Goal: Task Accomplishment & Management: Manage account settings

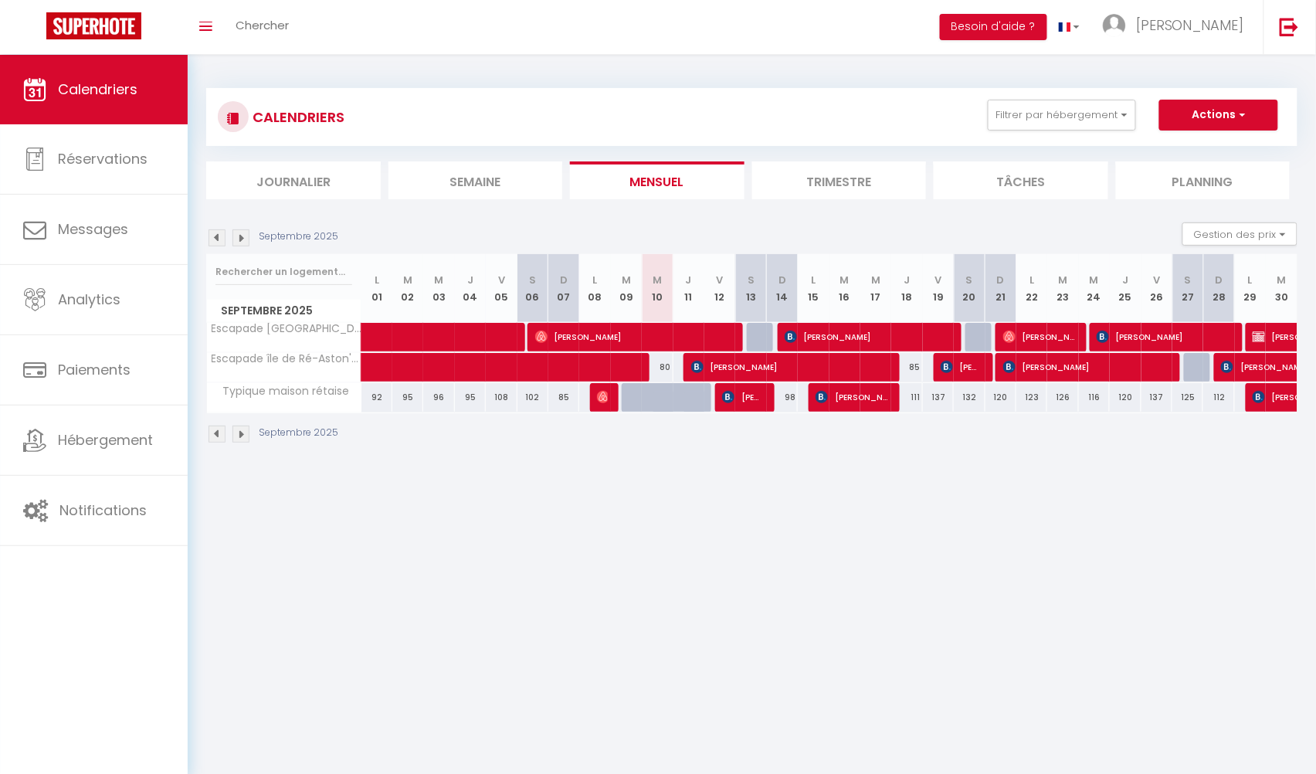
click at [745, 401] on span "[PERSON_NAME]" at bounding box center [742, 396] width 41 height 29
select select "OK"
select select "KO"
select select "0"
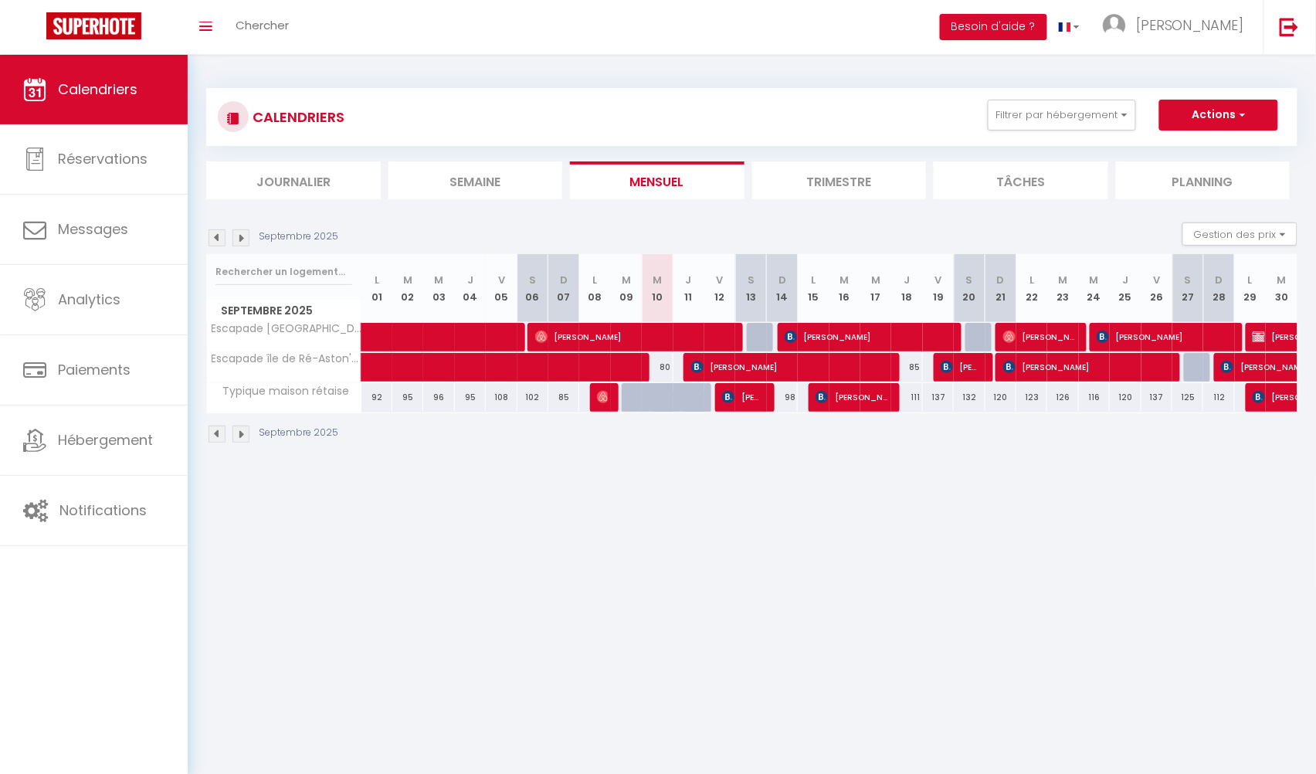
select select "1"
select select
select select "35335"
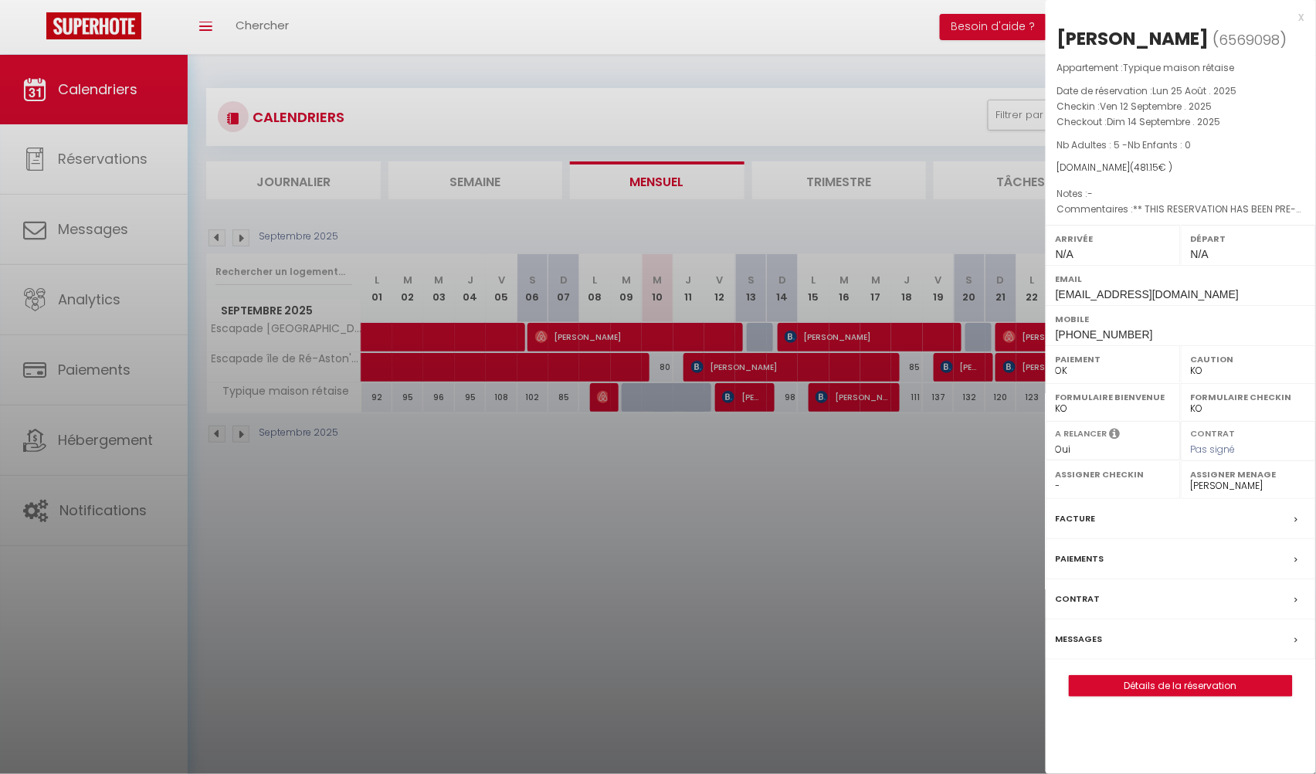
click at [1162, 687] on link "Détails de la réservation" at bounding box center [1181, 686] width 222 height 20
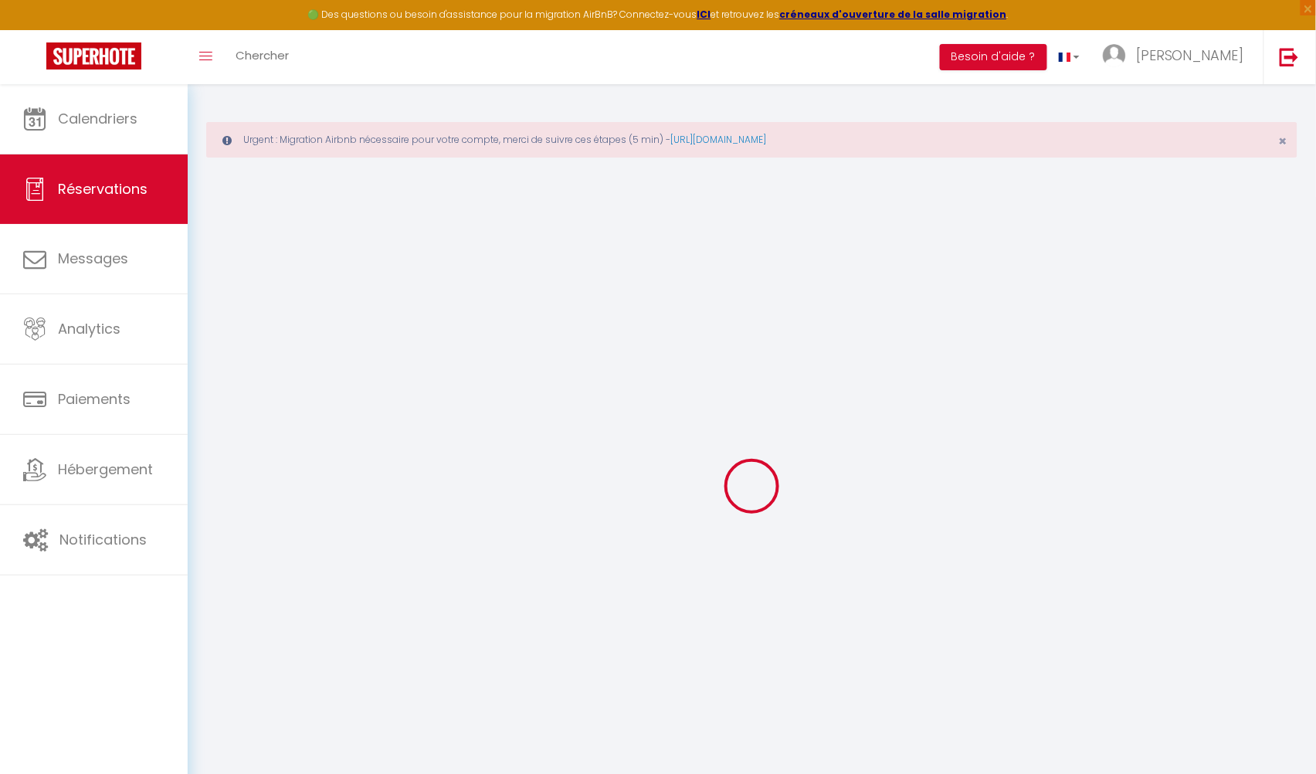
select select "0"
select select
checkbox input "false"
select select
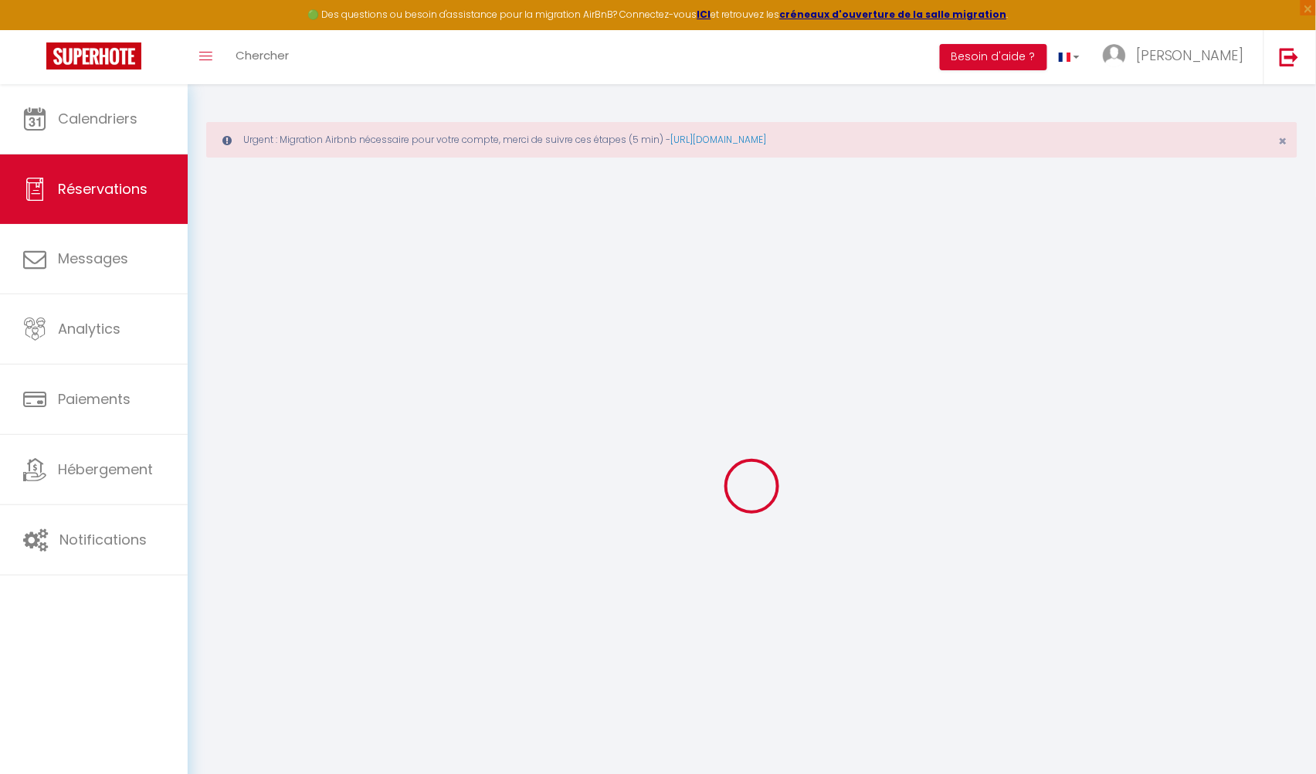
select select
checkbox input "false"
type textarea "** THIS RESERVATION HAS BEEN PRE-PAID ** Approximate time of arrival: between 1…"
type input "100"
type input "18.15"
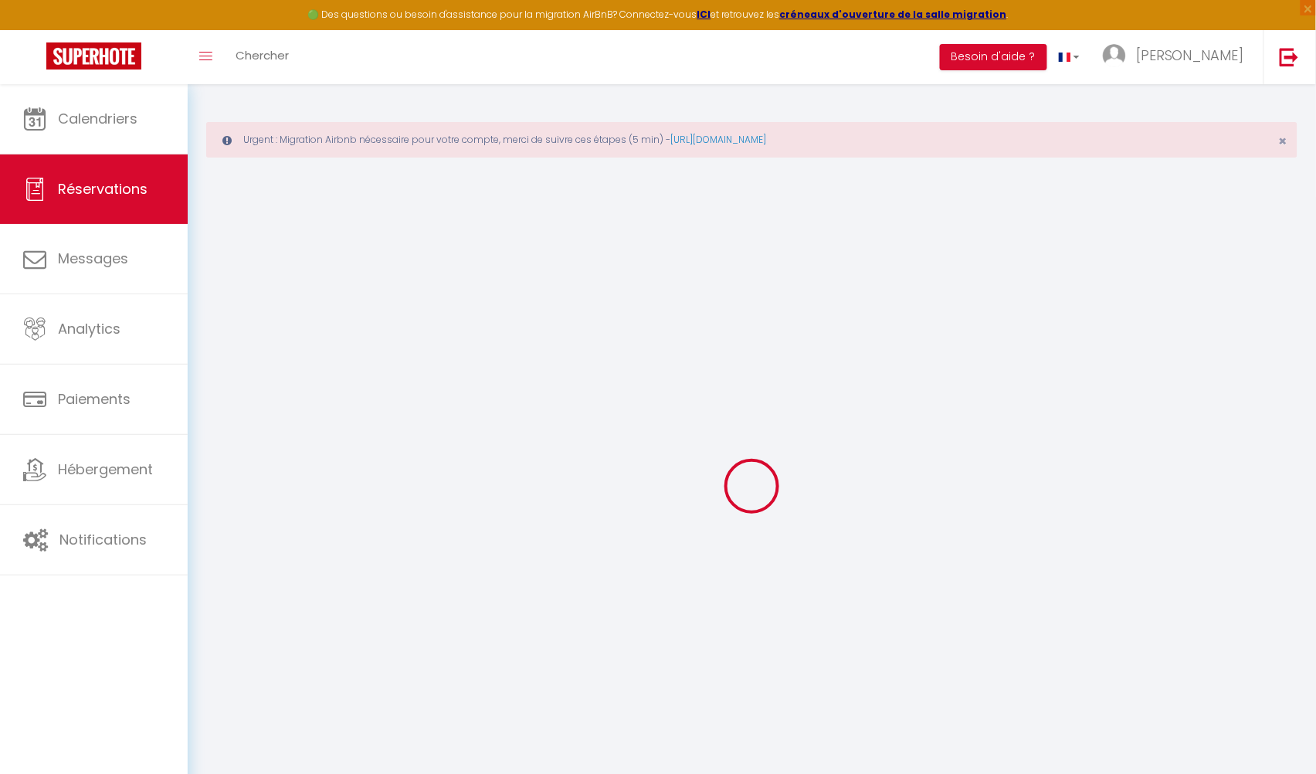
select select
checkbox input "false"
select select
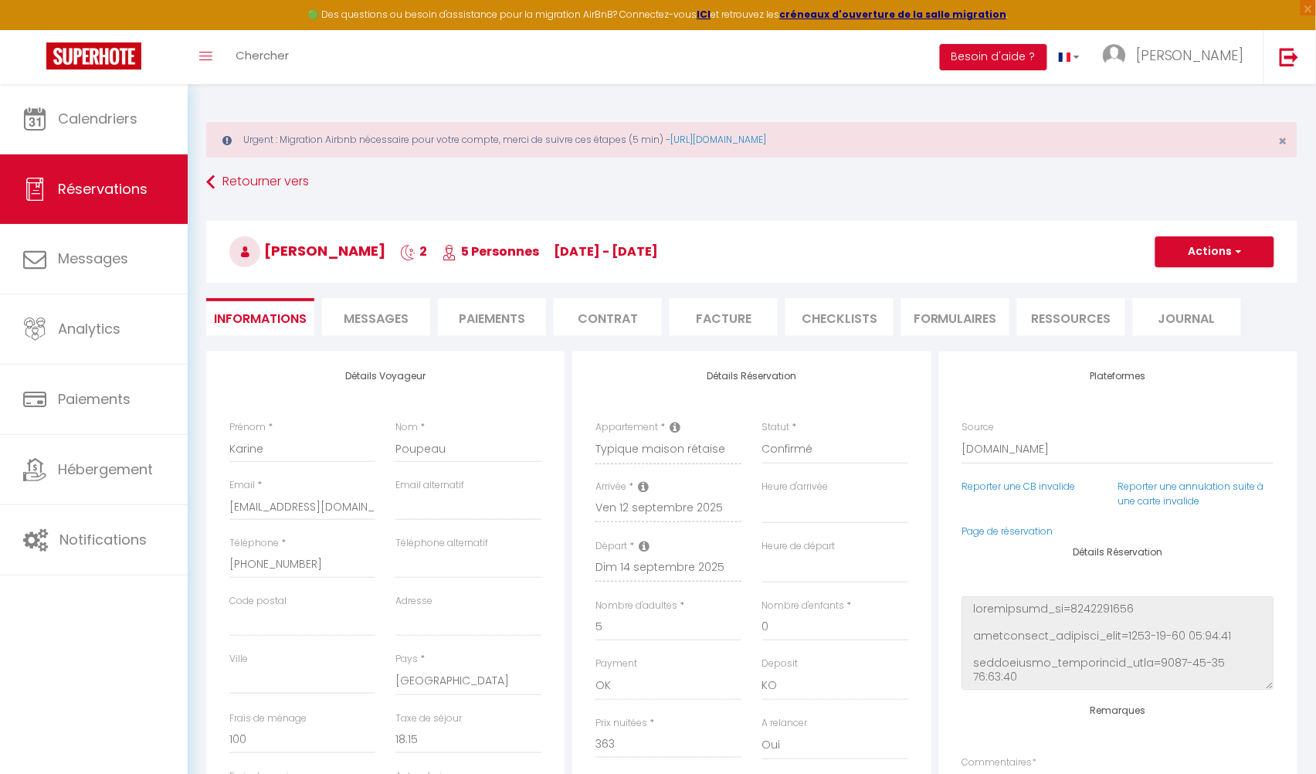
click at [482, 320] on li "Paiements" at bounding box center [492, 317] width 108 height 38
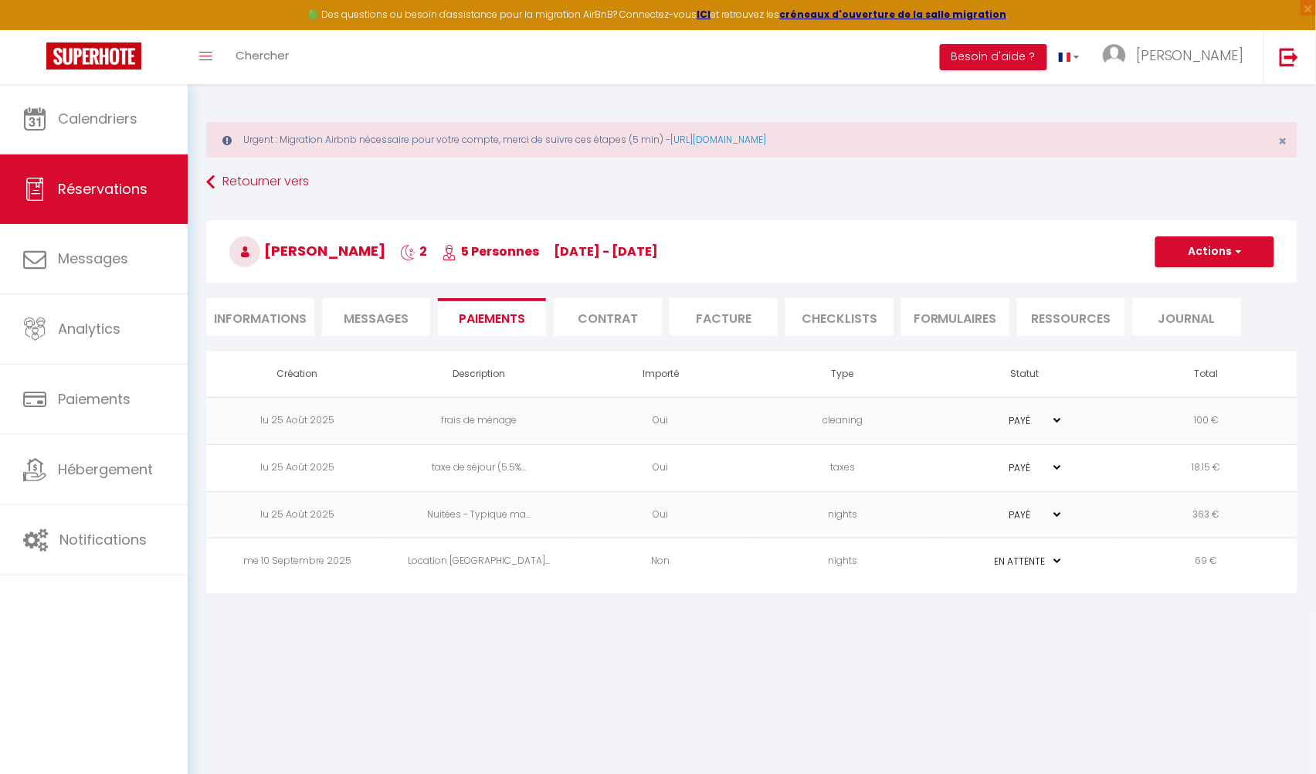
click at [1203, 565] on td "69 €" at bounding box center [1207, 561] width 182 height 47
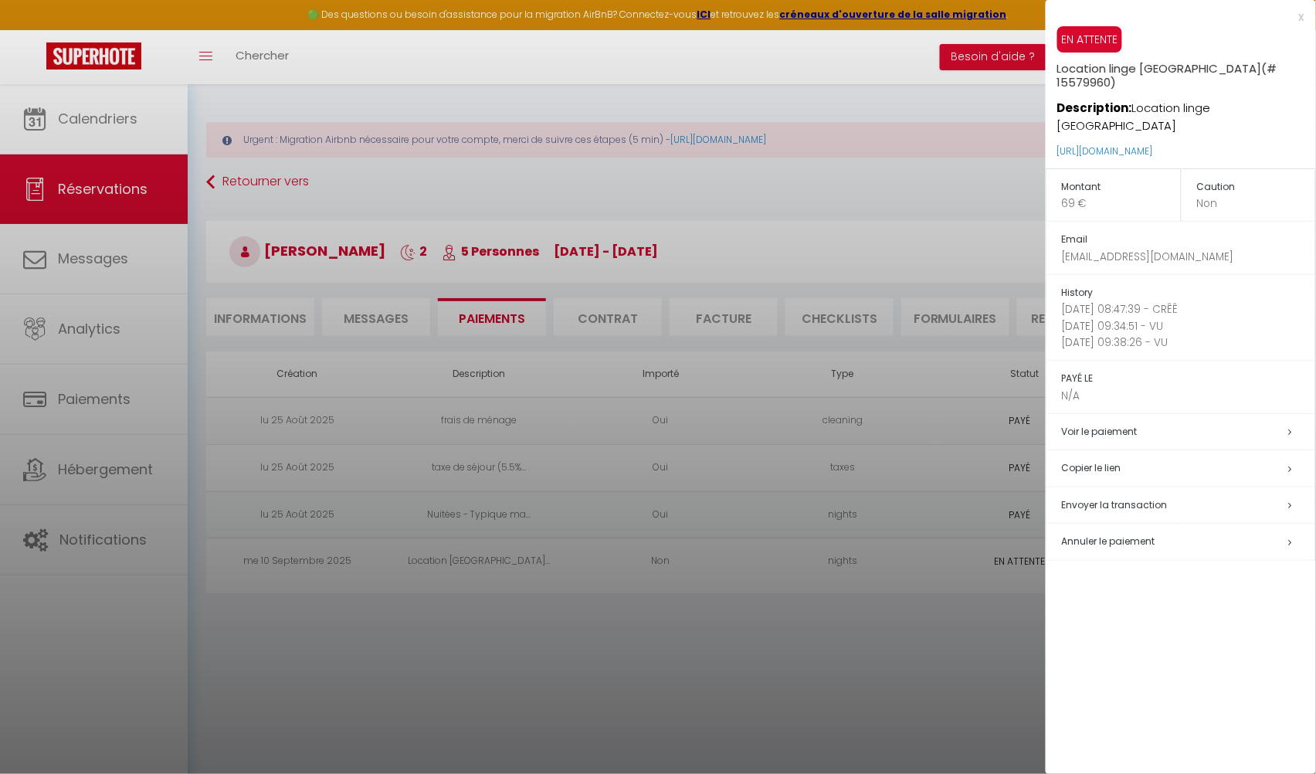
click at [1111, 535] on span "Annuler le paiement" at bounding box center [1108, 541] width 93 height 13
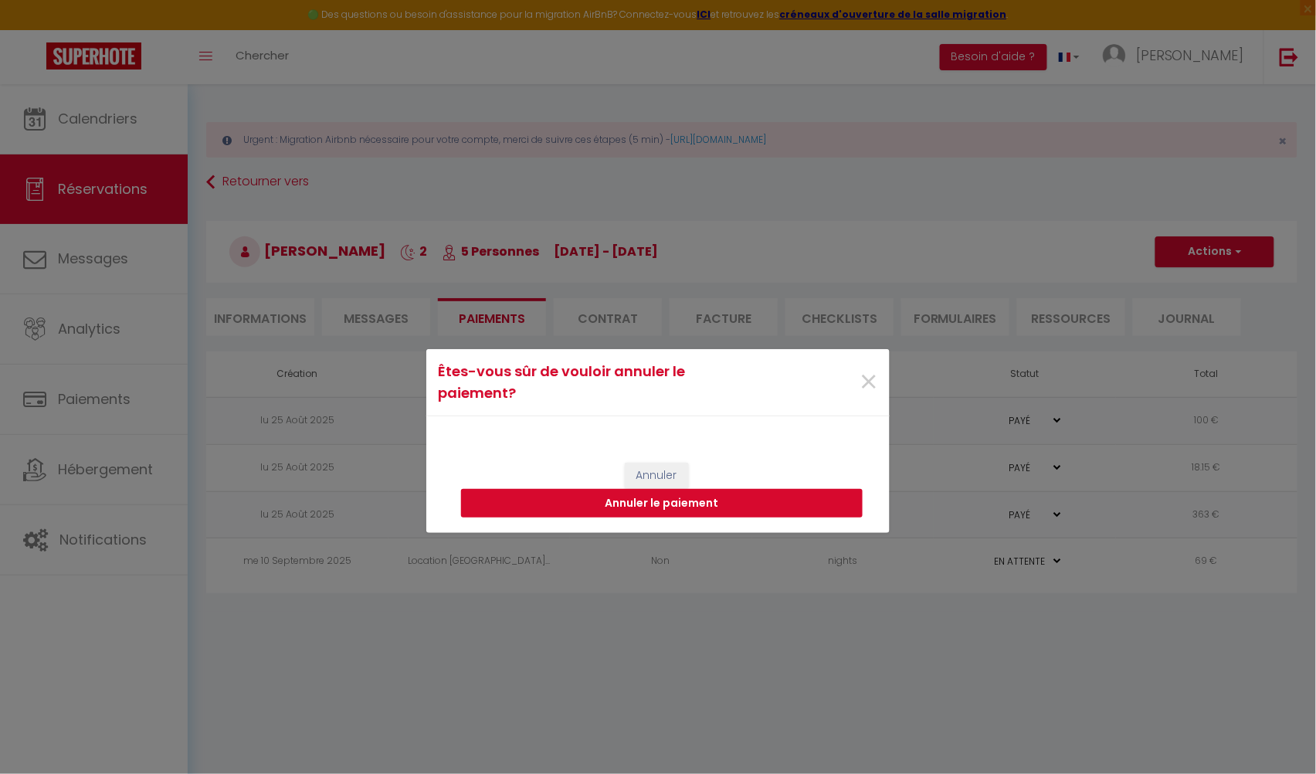
click at [713, 508] on button "Annuler le paiement" at bounding box center [662, 503] width 402 height 29
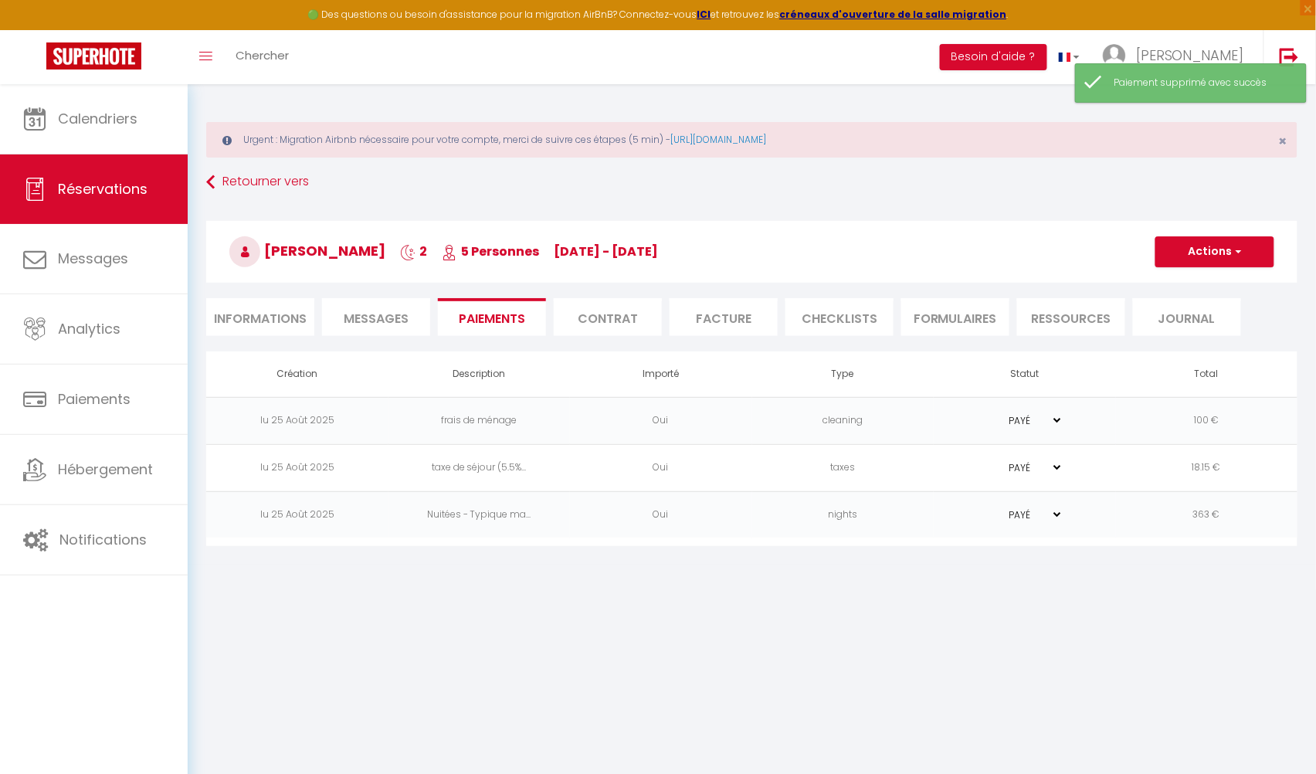
click at [408, 311] on span "Messages" at bounding box center [376, 319] width 65 height 18
select select
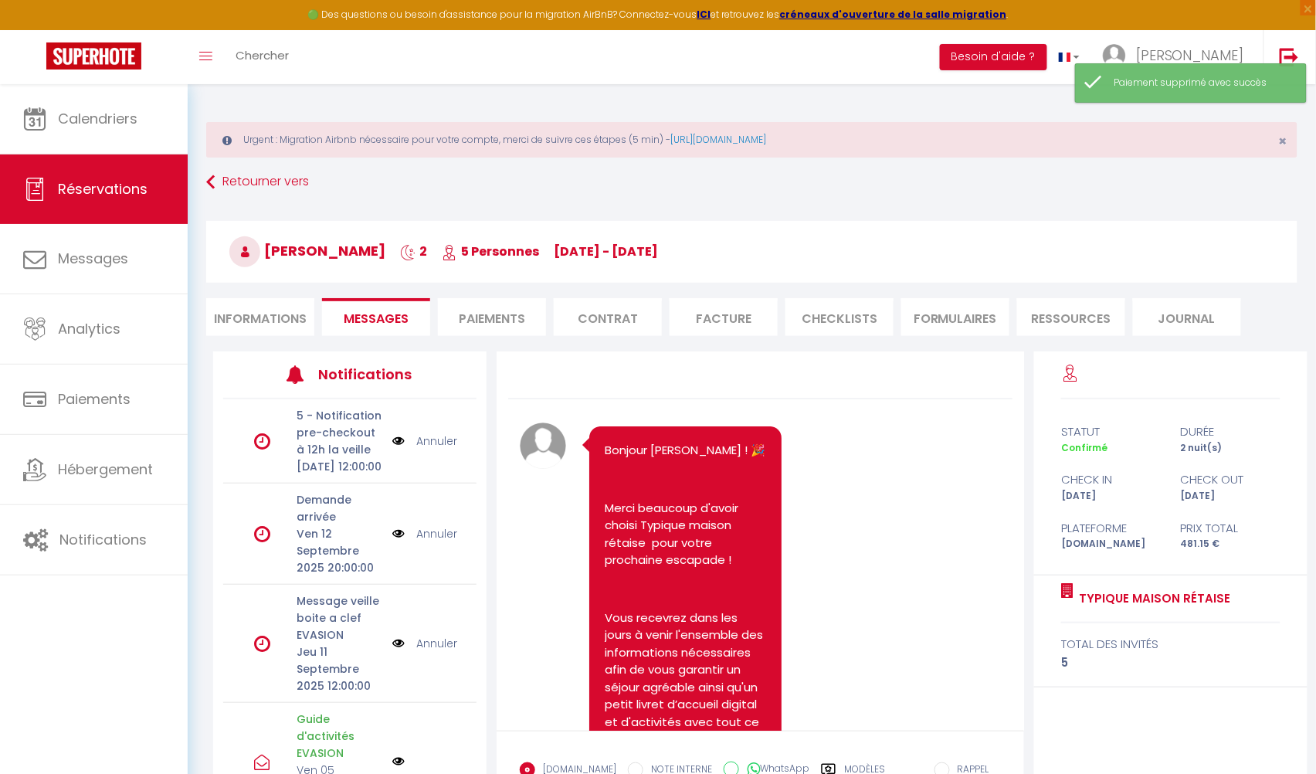
click at [477, 315] on li "Paiements" at bounding box center [492, 317] width 108 height 38
select select
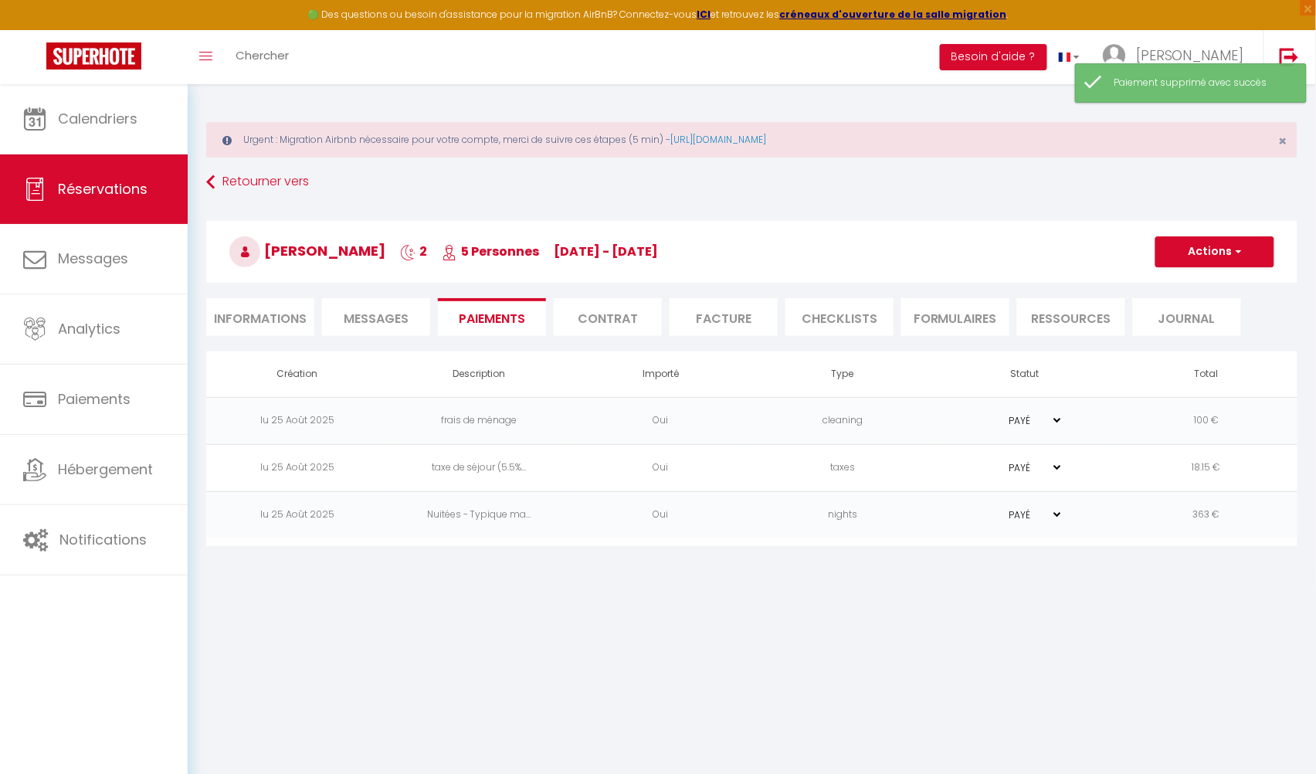
select select
click at [1214, 253] on button "Actions" at bounding box center [1215, 251] width 119 height 31
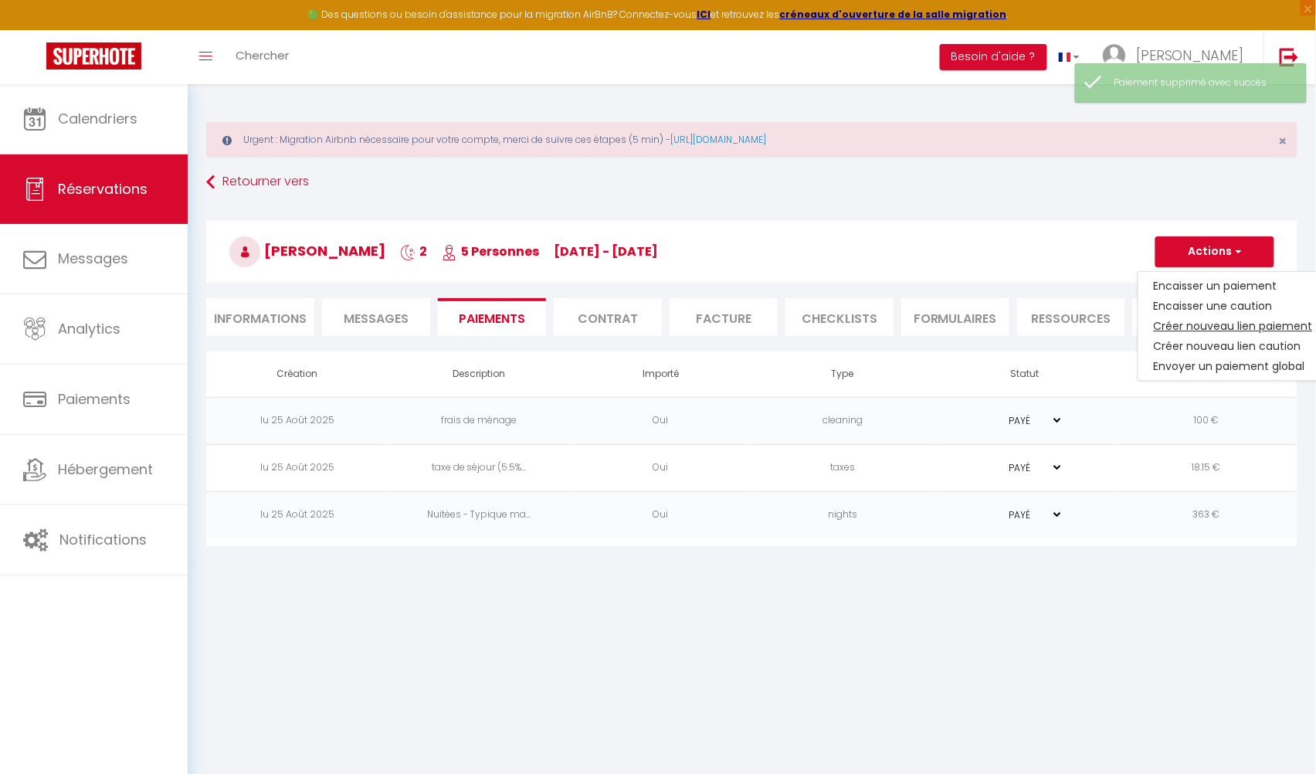
click at [1178, 321] on link "Créer nouveau lien paiement" at bounding box center [1234, 326] width 190 height 20
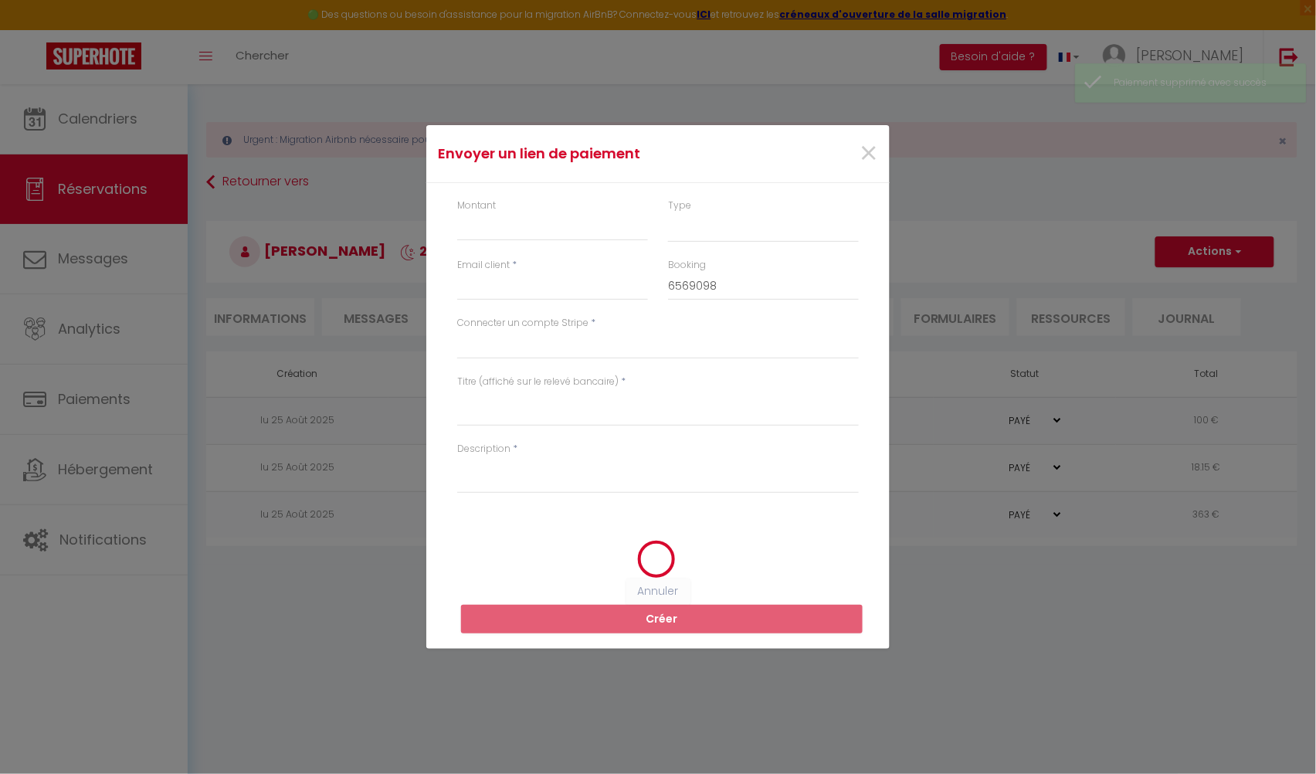
select select "nights"
type input "[EMAIL_ADDRESS][DOMAIN_NAME]"
select select "11833"
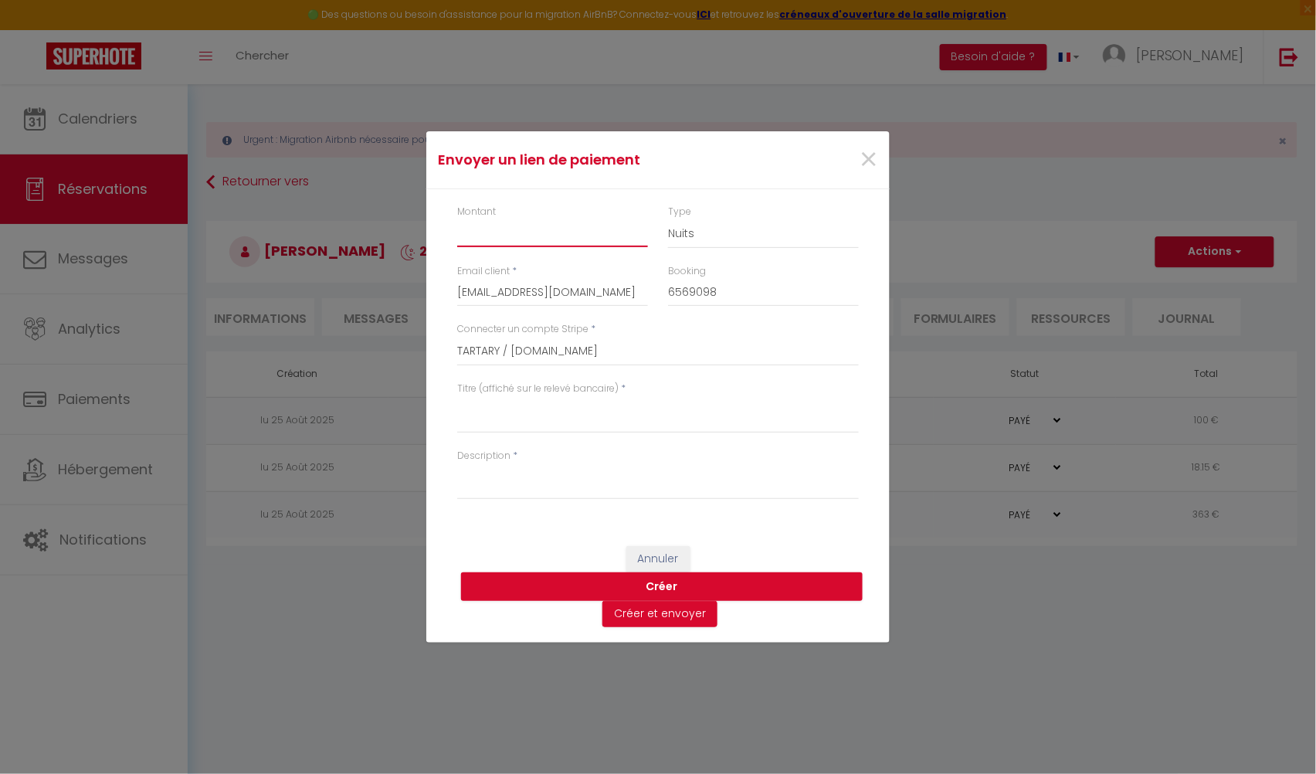
click at [504, 239] on input "Montant" at bounding box center [552, 233] width 191 height 28
type input "45"
select select "other"
click at [564, 440] on div "Titre (affiché sur le relevé bancaire) *" at bounding box center [658, 415] width 422 height 67
click at [544, 432] on textarea "Titre (affiché sur le relevé bancaire)" at bounding box center [658, 414] width 402 height 37
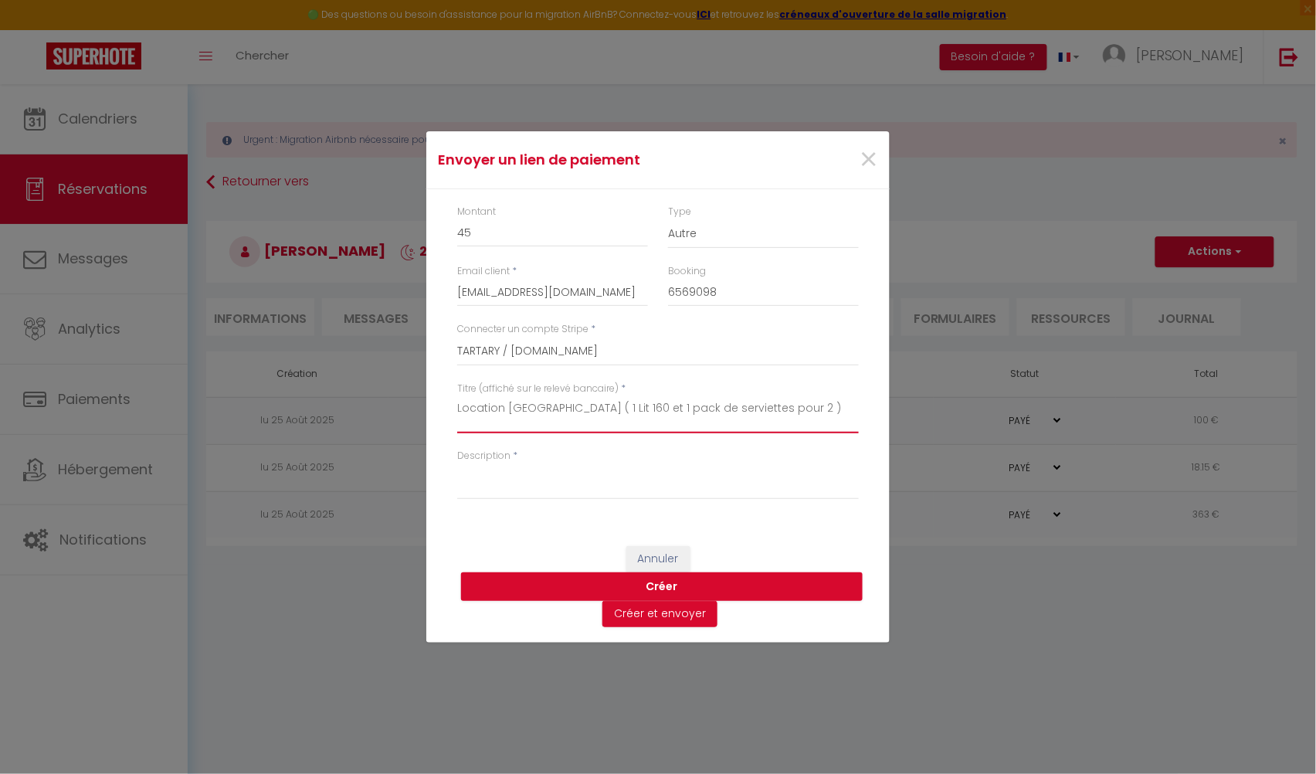
click at [605, 415] on textarea "Location [GEOGRAPHIC_DATA] ( 1 Lit 160 et 1 pack de serviettes pour 2 )" at bounding box center [658, 414] width 402 height 37
type textarea "Location [GEOGRAPHIC_DATA] ( 1 Lit 160 et 1 pack de serviettes pour 2 )"
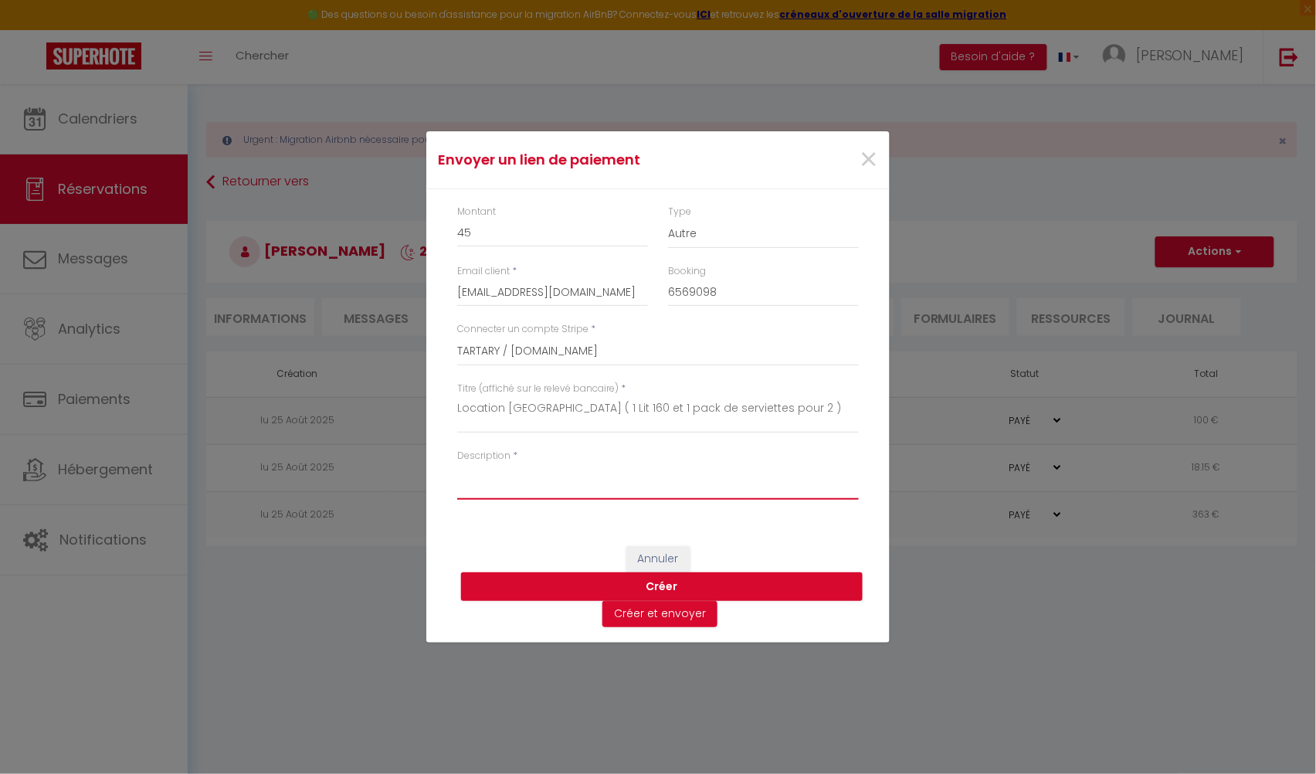
click at [579, 495] on textarea "Description" at bounding box center [658, 481] width 402 height 37
paste textarea "Location [GEOGRAPHIC_DATA] ( 1 Lit 160 et 1 pack de serviettes pour 2 )"
type textarea "Location [GEOGRAPHIC_DATA] ( 1 Lit 160 et 1 pack de serviettes pour 2 )"
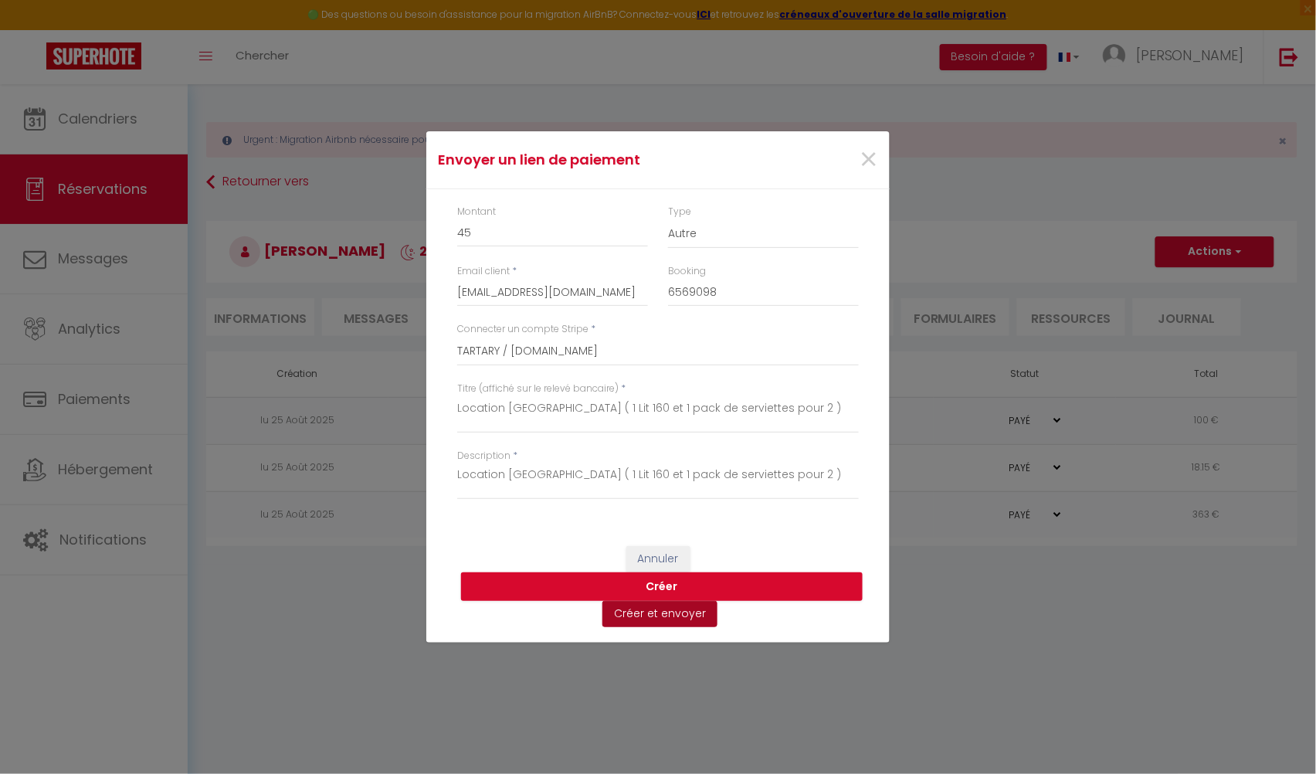
click at [648, 620] on button "Créer et envoyer" at bounding box center [660, 614] width 115 height 26
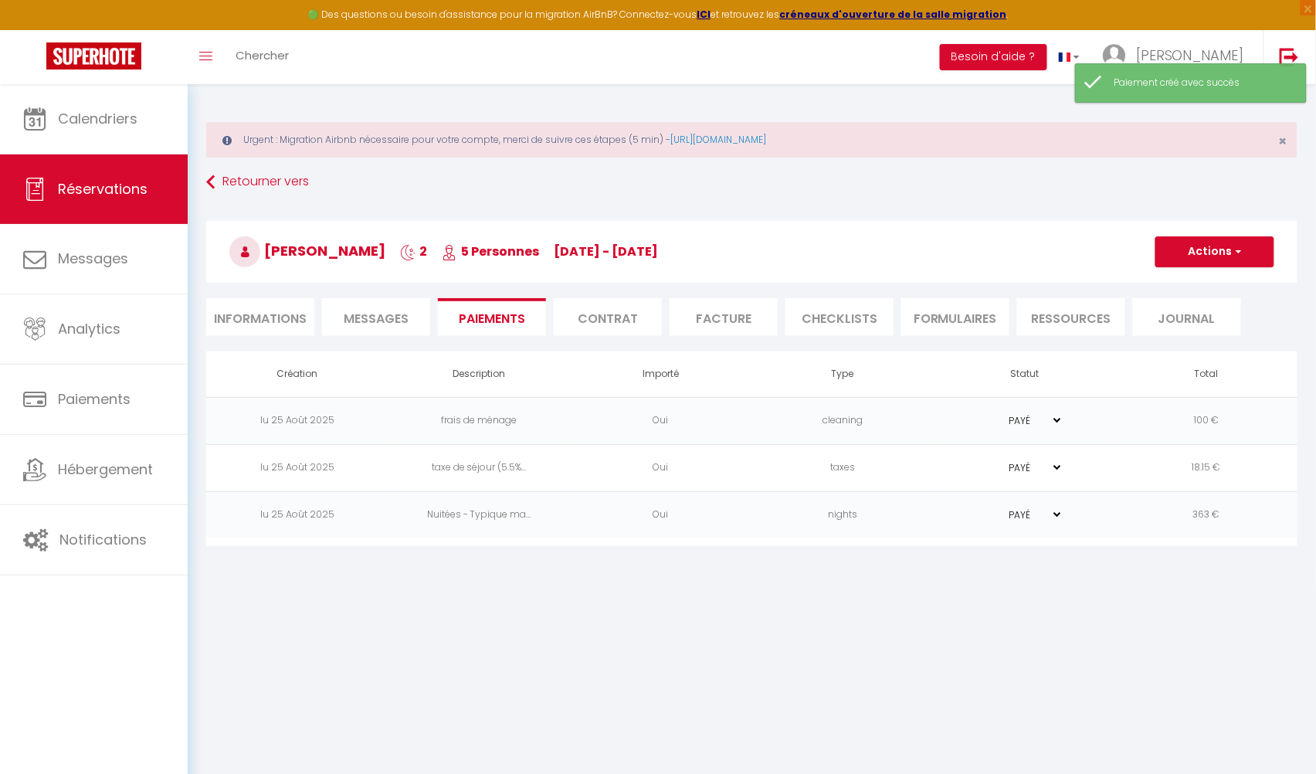
click at [370, 306] on li "Messages" at bounding box center [376, 317] width 108 height 38
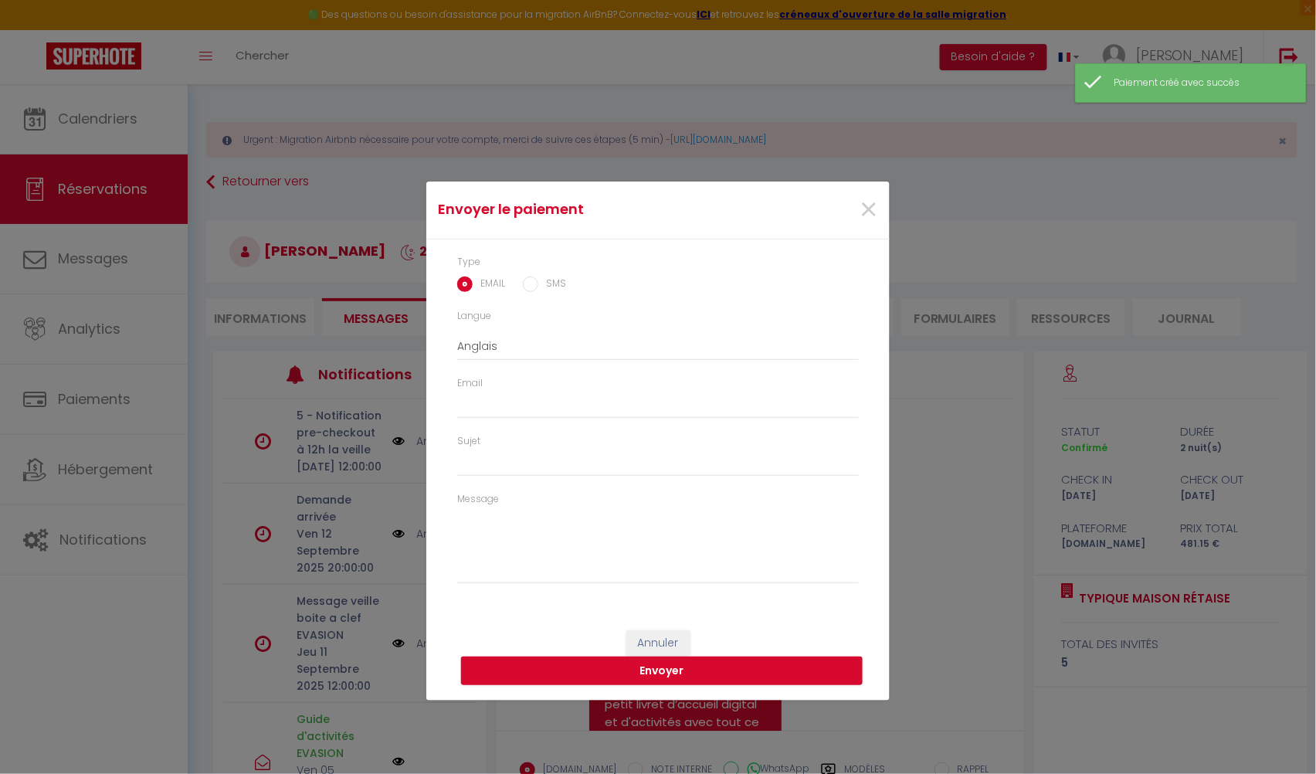
select select "fr"
type input "[EMAIL_ADDRESS][DOMAIN_NAME]"
type input "Demande de paiement"
type textarea "Bonjour, Nous vous invitons à cliquer sur le lien ci-dessous pour effectuer le …"
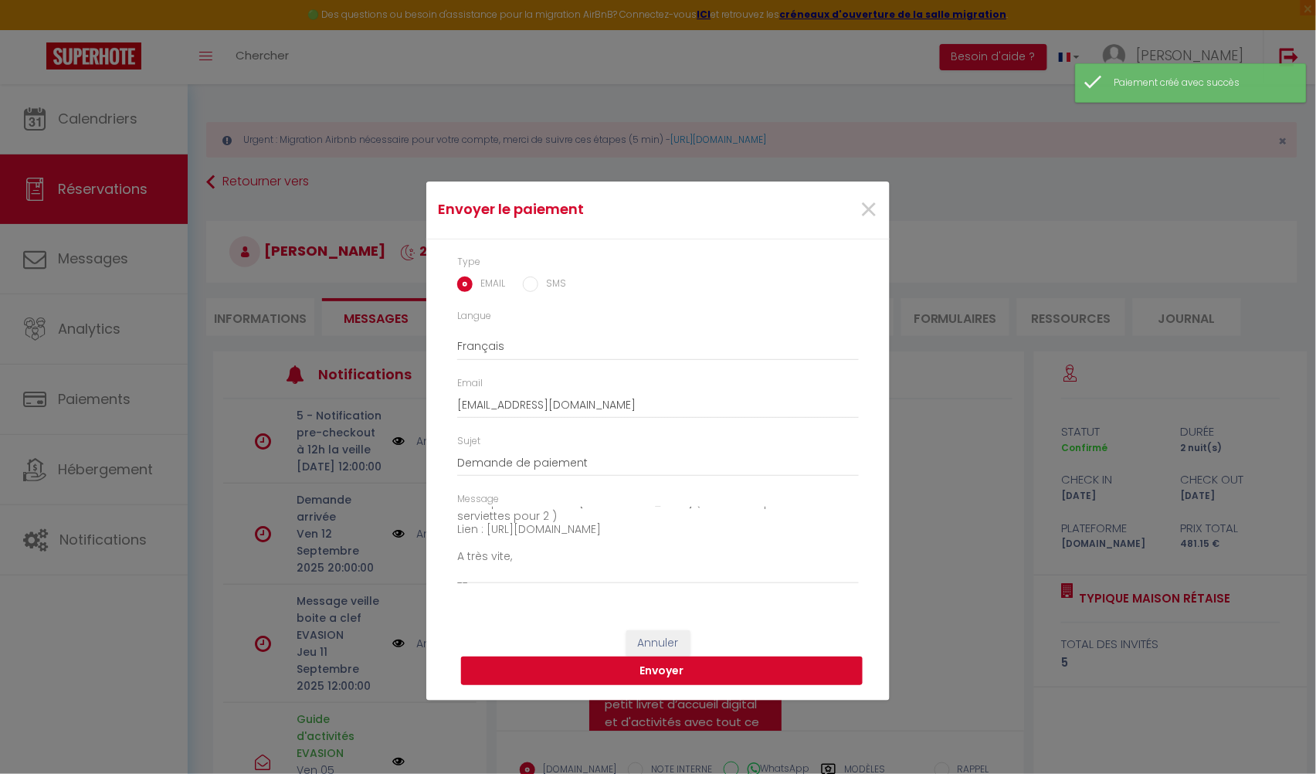
click at [683, 668] on button "Envoyer" at bounding box center [662, 671] width 402 height 29
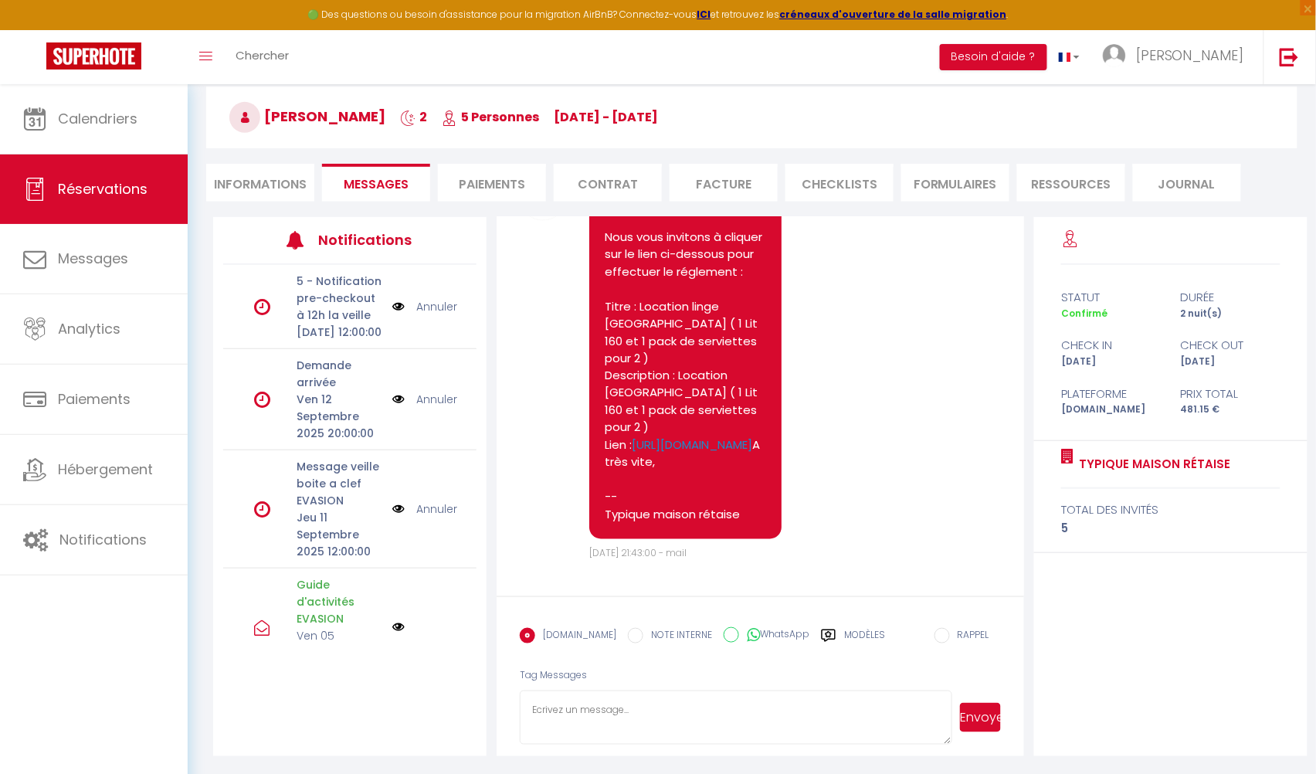
scroll to position [6462, 0]
click at [663, 704] on textarea at bounding box center [736, 718] width 433 height 54
click at [565, 713] on textarea "Voici le lien ci dessus" at bounding box center [736, 718] width 433 height 54
click at [685, 718] on textarea "Voici le nouveau lien ci dessus" at bounding box center [736, 718] width 433 height 54
type textarea "Voici le nouveau lien ci dessus . bonne soirée"
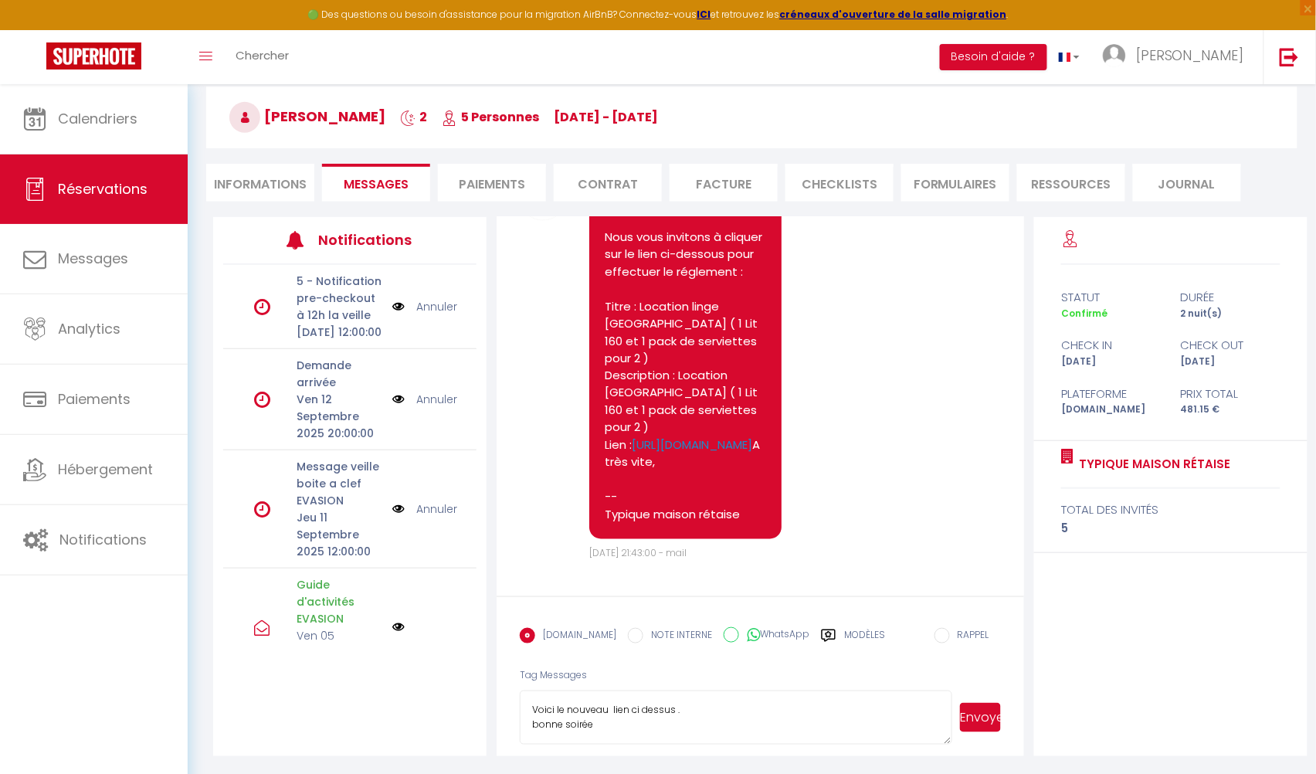
click at [956, 715] on span "Envoyer" at bounding box center [977, 718] width 48 height 54
click at [984, 724] on button "Envoyer" at bounding box center [980, 717] width 41 height 29
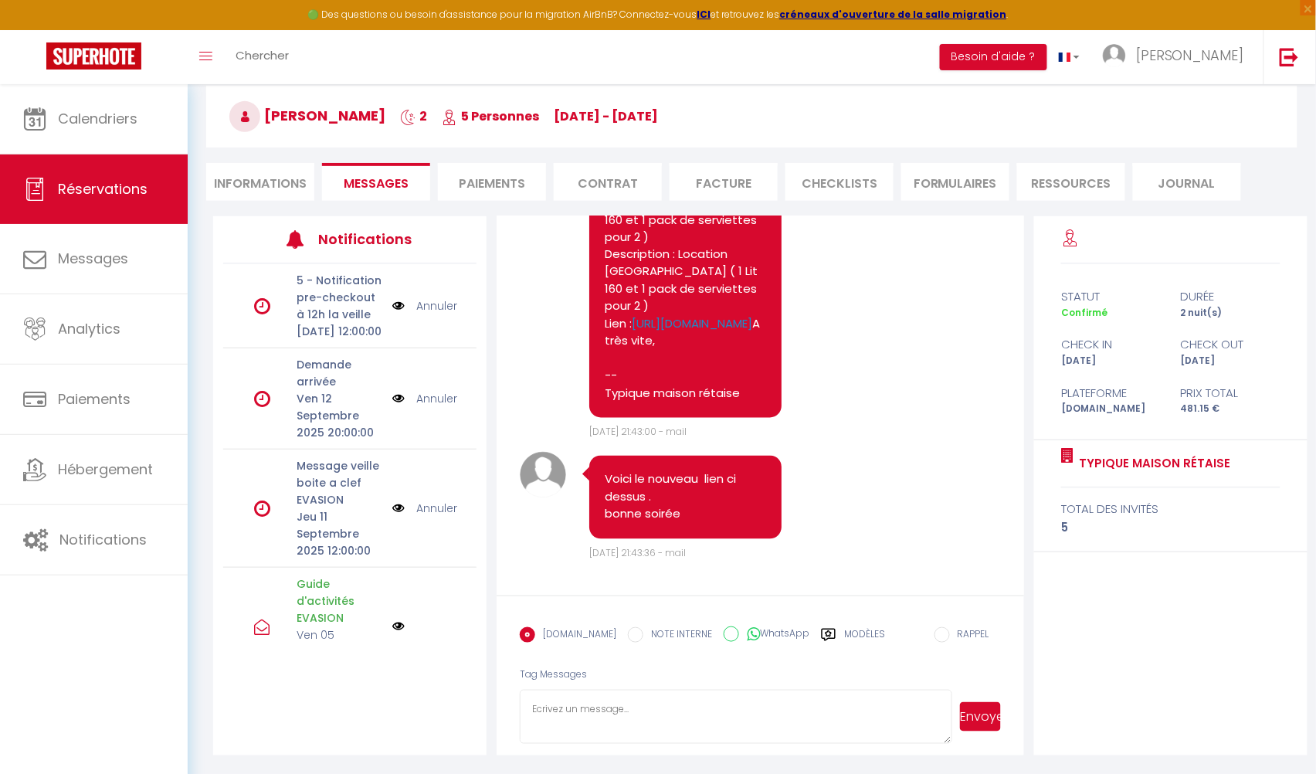
scroll to position [134, 0]
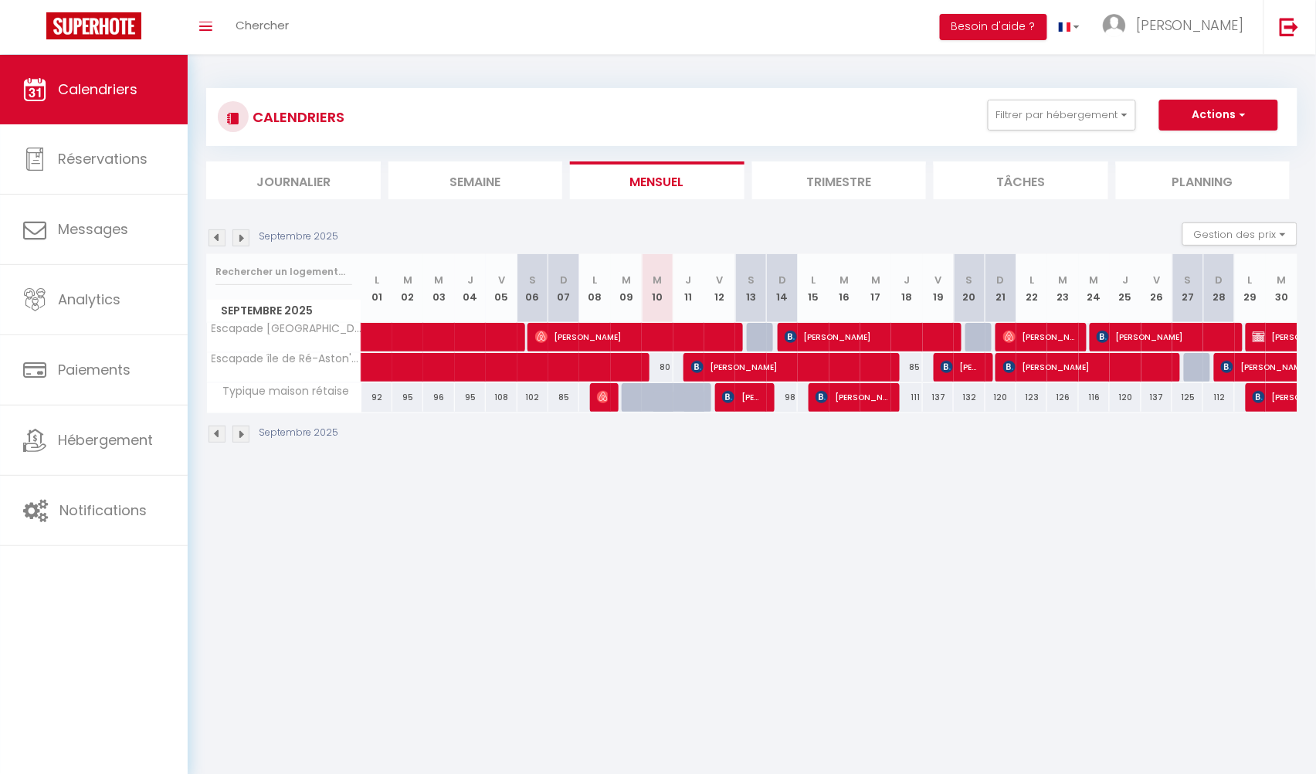
click at [229, 238] on div "Septembre 2025" at bounding box center [274, 237] width 137 height 17
click at [240, 239] on img at bounding box center [241, 237] width 17 height 17
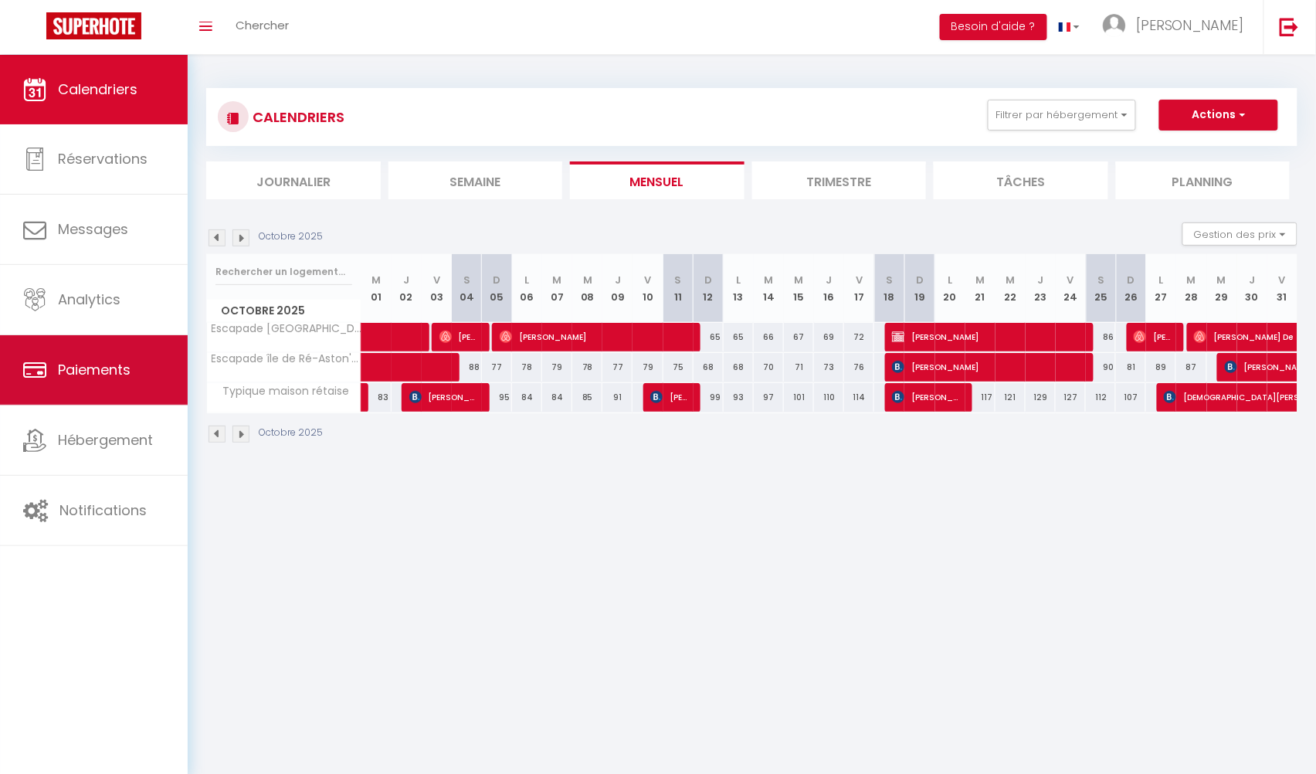
click at [90, 396] on link "Paiements" at bounding box center [94, 370] width 188 height 70
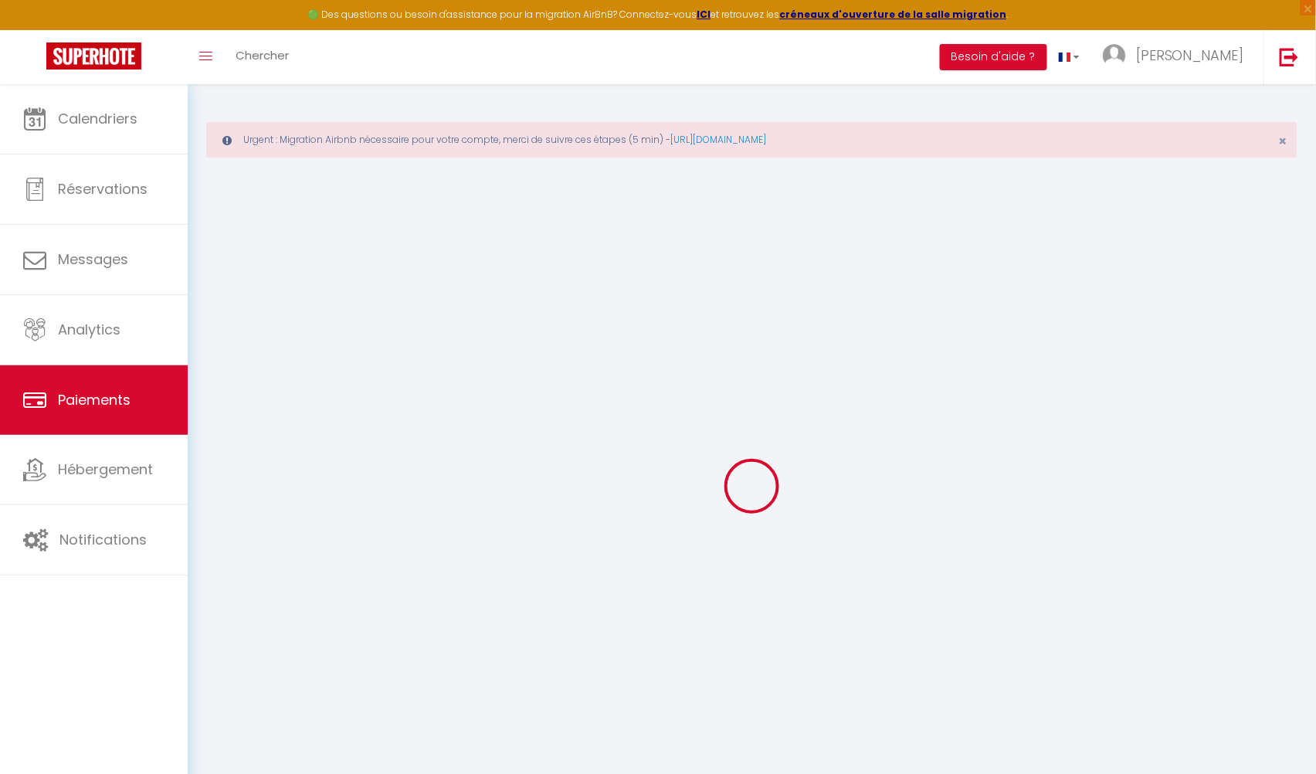
select select "2"
select select "0"
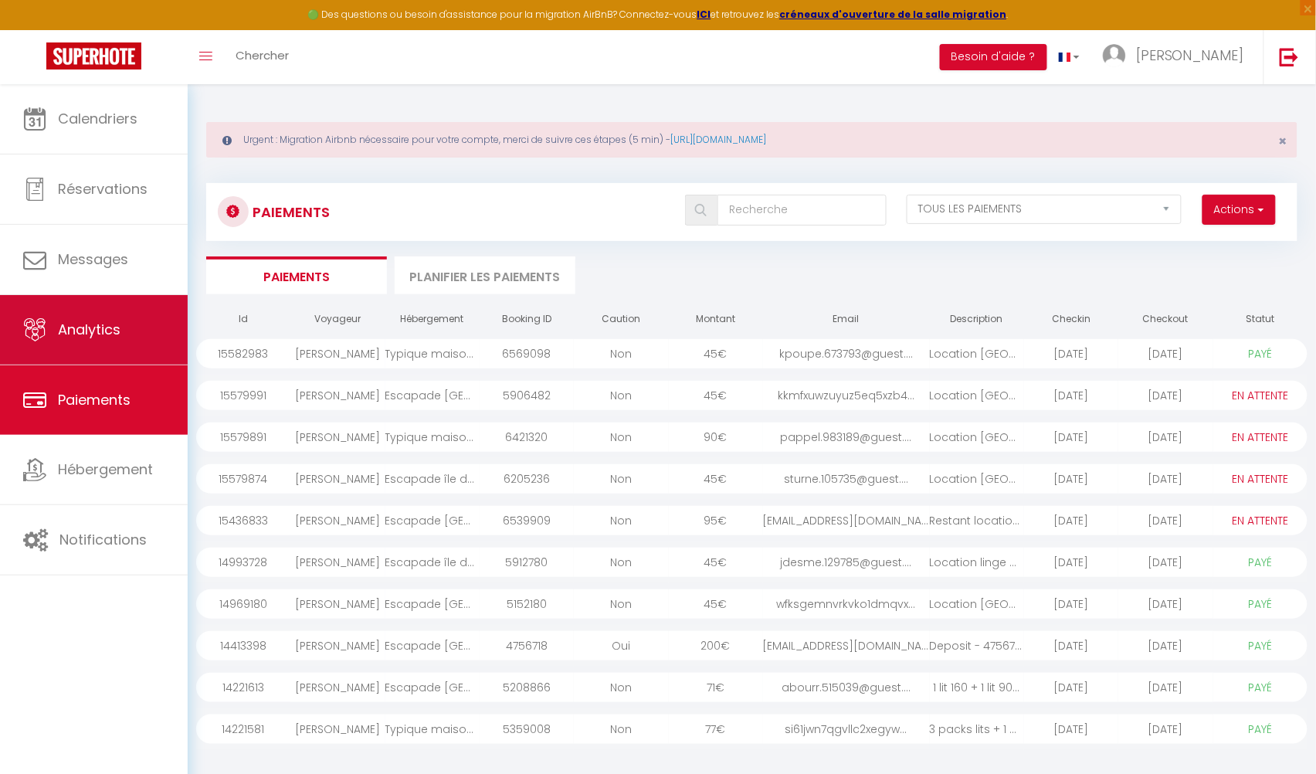
click at [98, 337] on span "Analytics" at bounding box center [89, 329] width 63 height 19
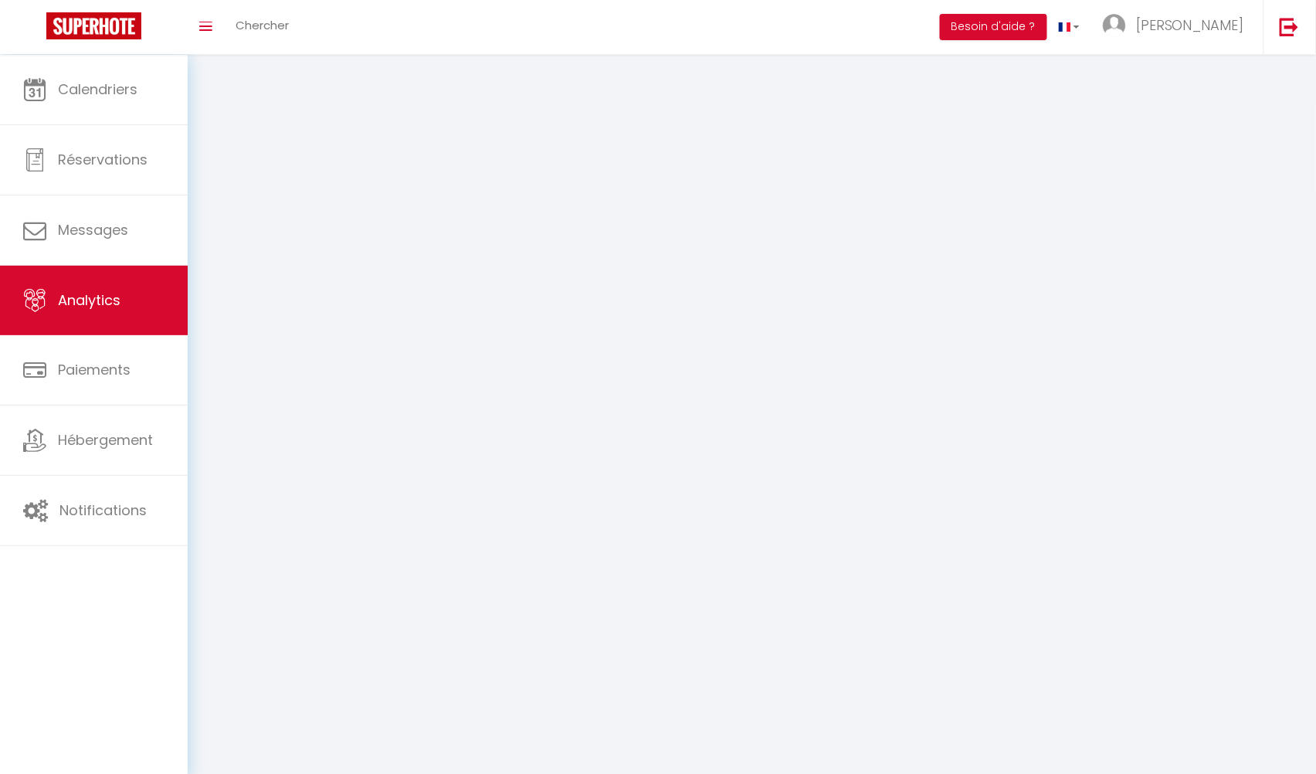
select select "2025"
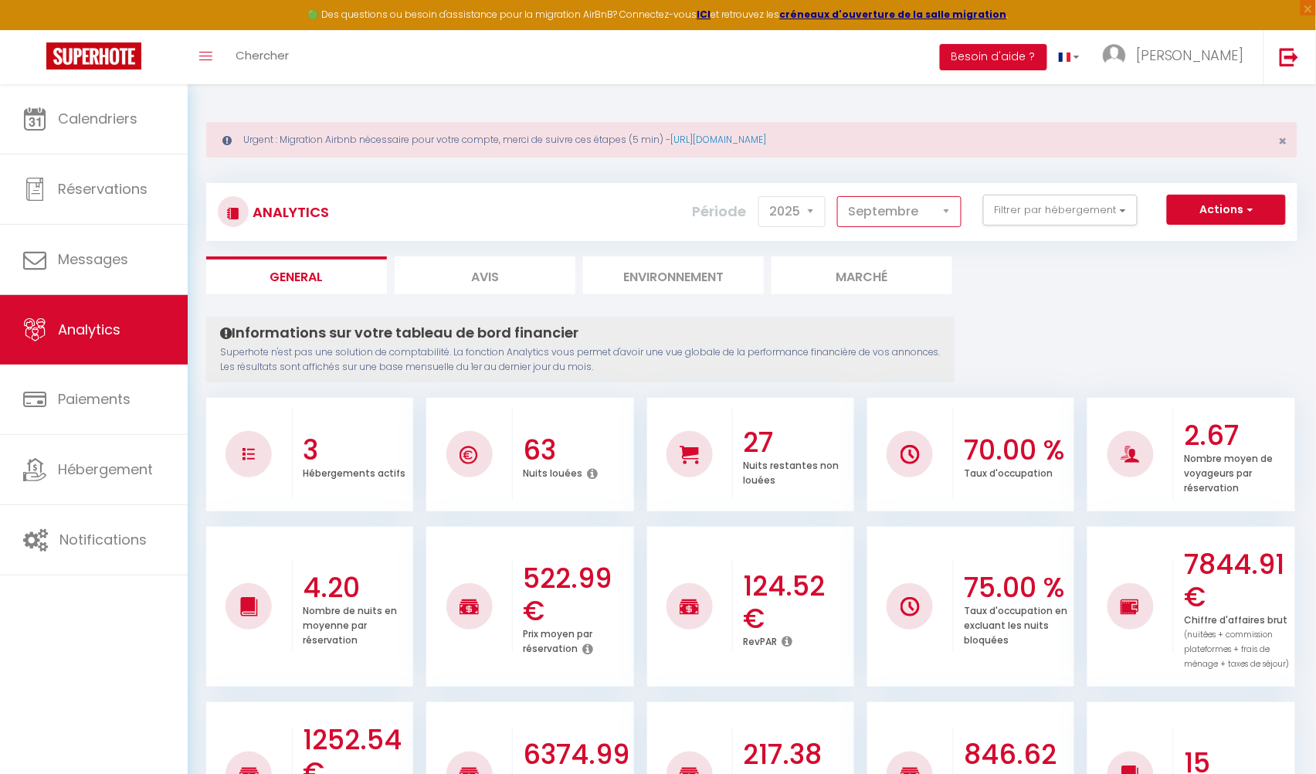
select select "10"
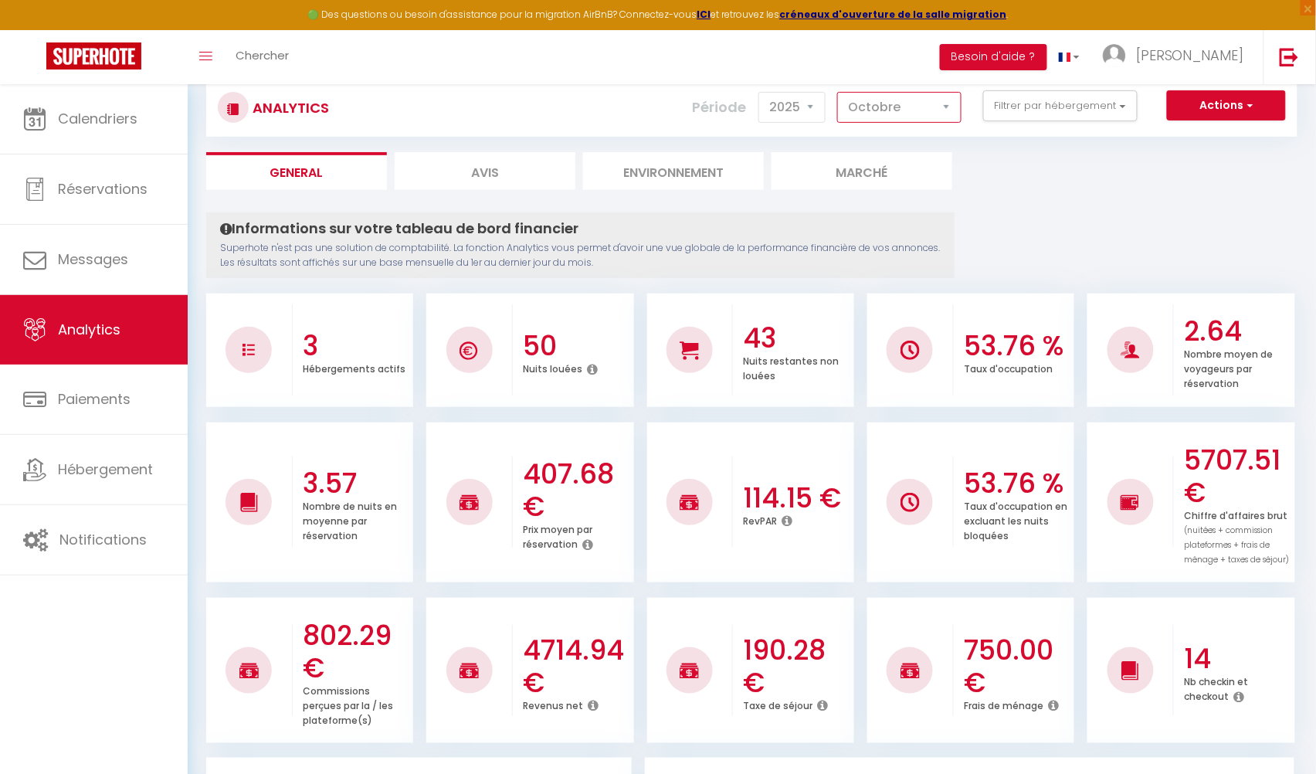
scroll to position [50, 0]
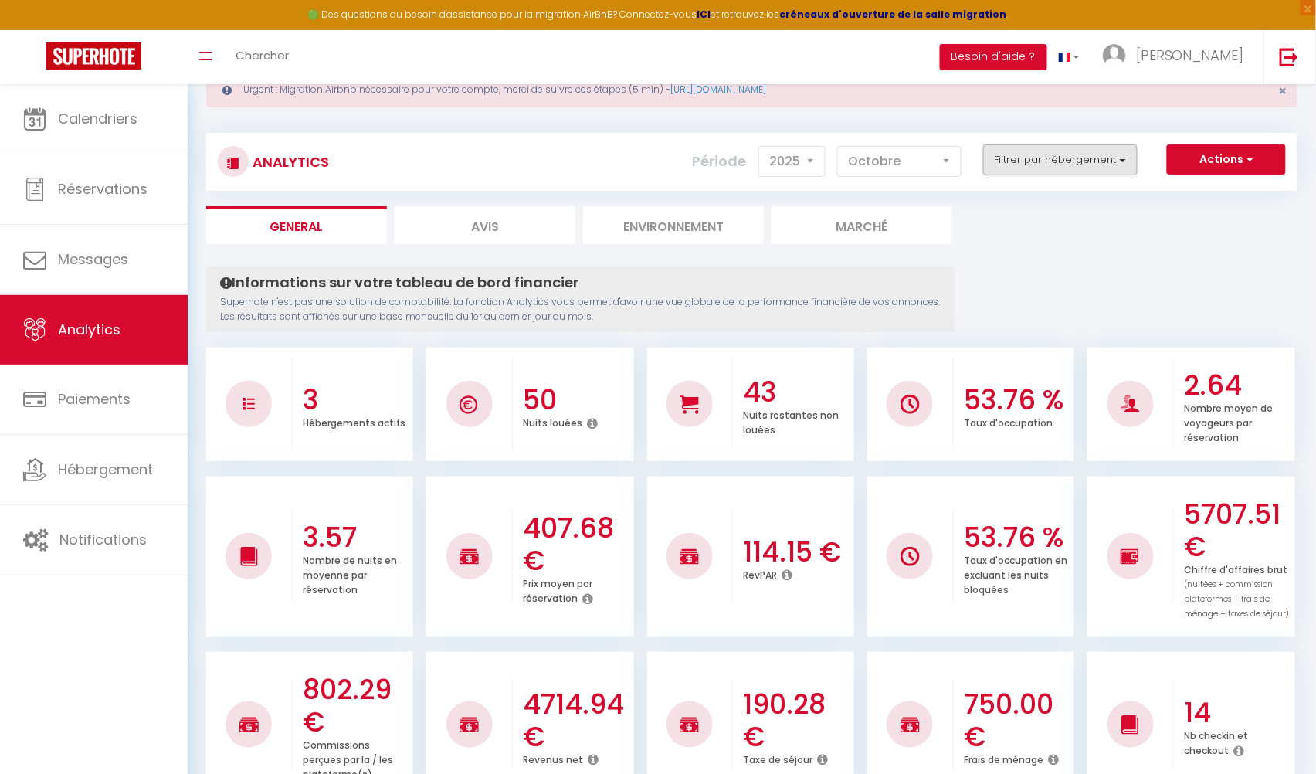
click at [1043, 173] on button "Filtrer par hébergement" at bounding box center [1060, 159] width 155 height 31
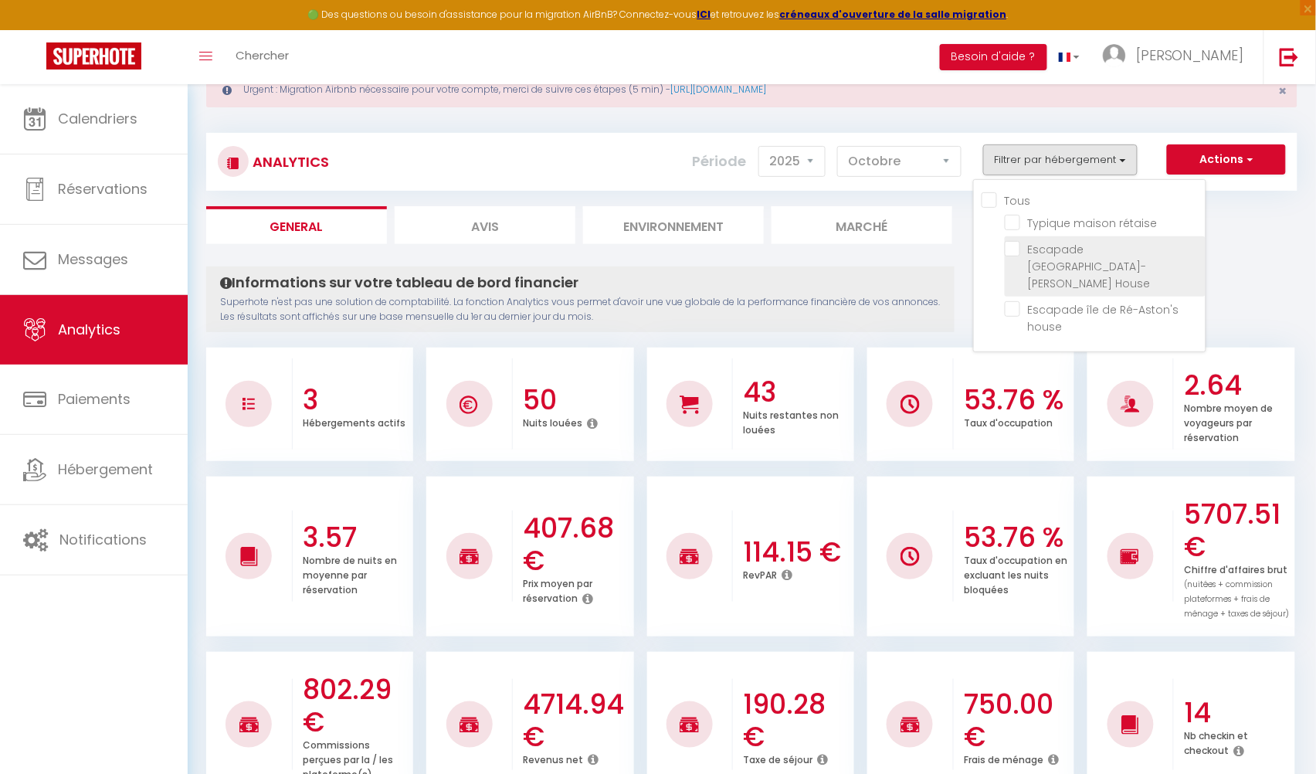
click at [1014, 248] on House "checkbox" at bounding box center [1105, 248] width 201 height 15
checkbox House "true"
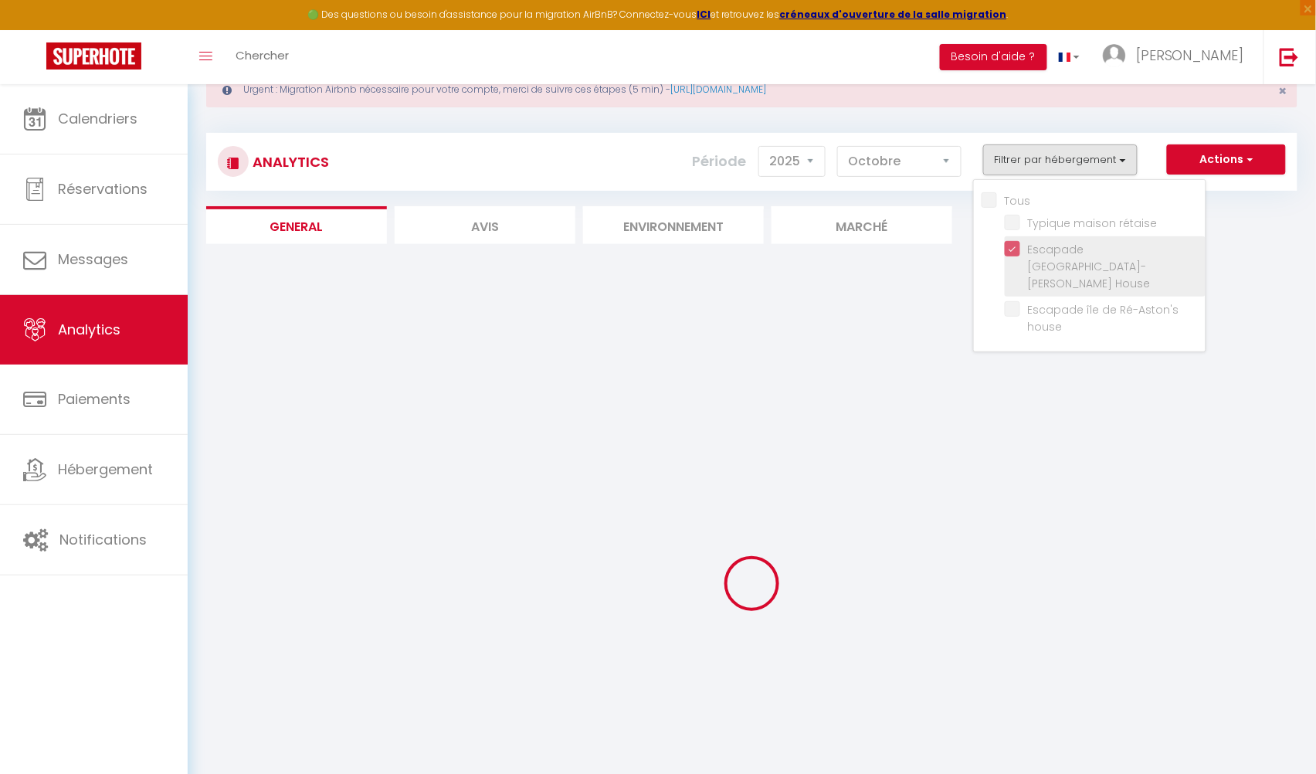
checkbox rétaise "false"
checkbox house "false"
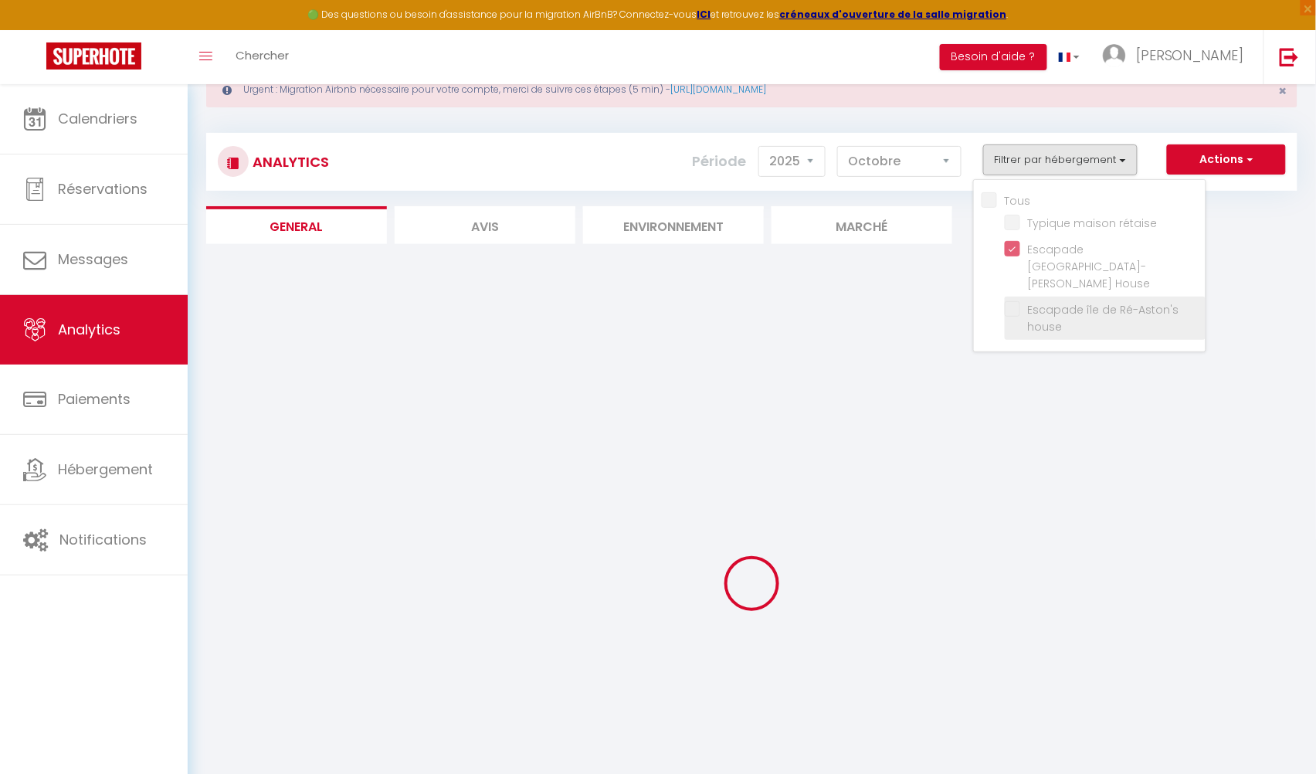
checkbox rétaise "false"
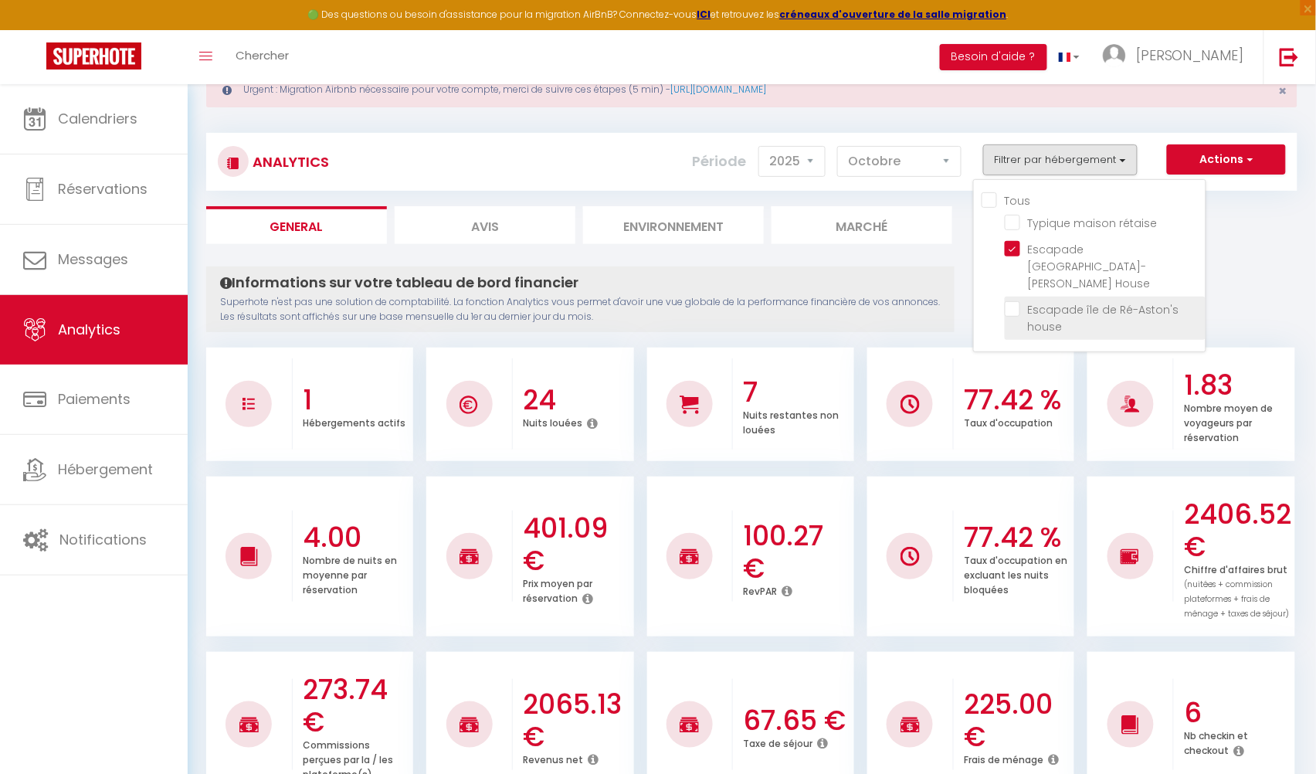
click at [1014, 301] on house "checkbox" at bounding box center [1105, 308] width 201 height 15
checkbox house "true"
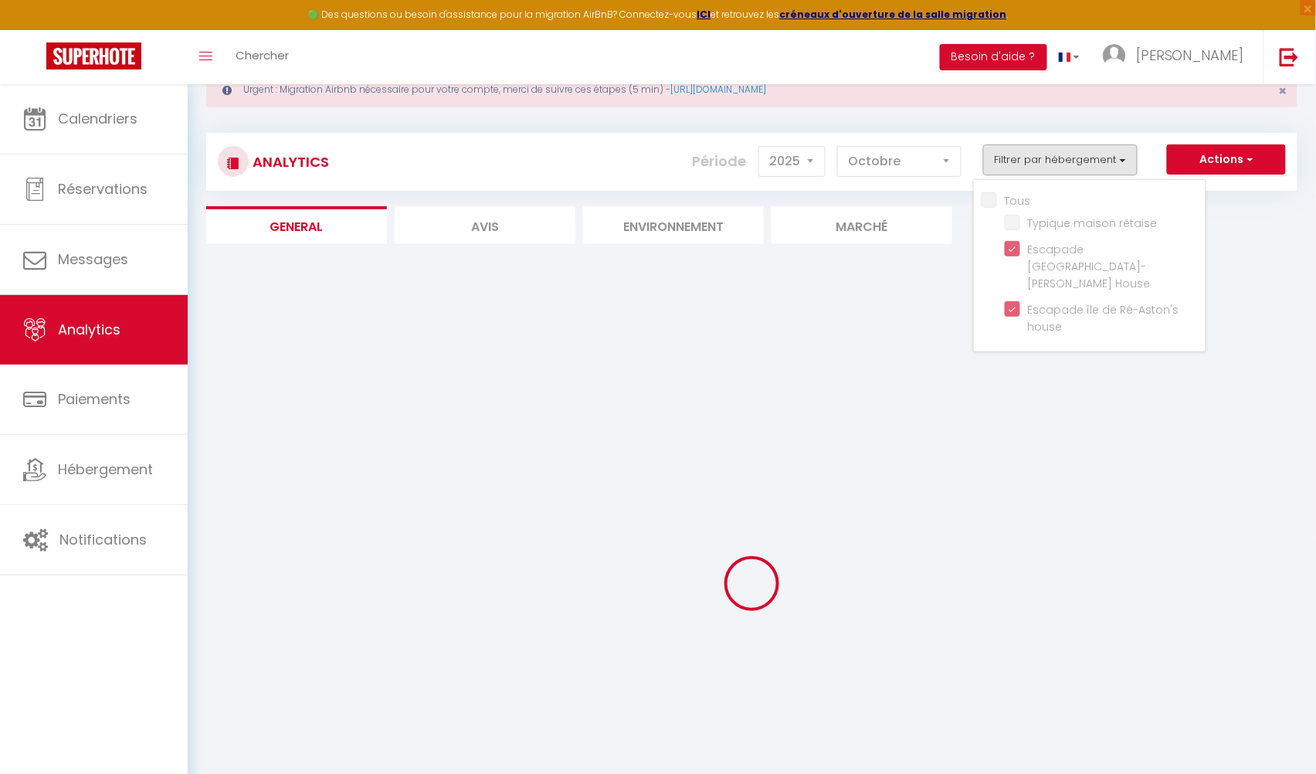
checkbox rétaise "false"
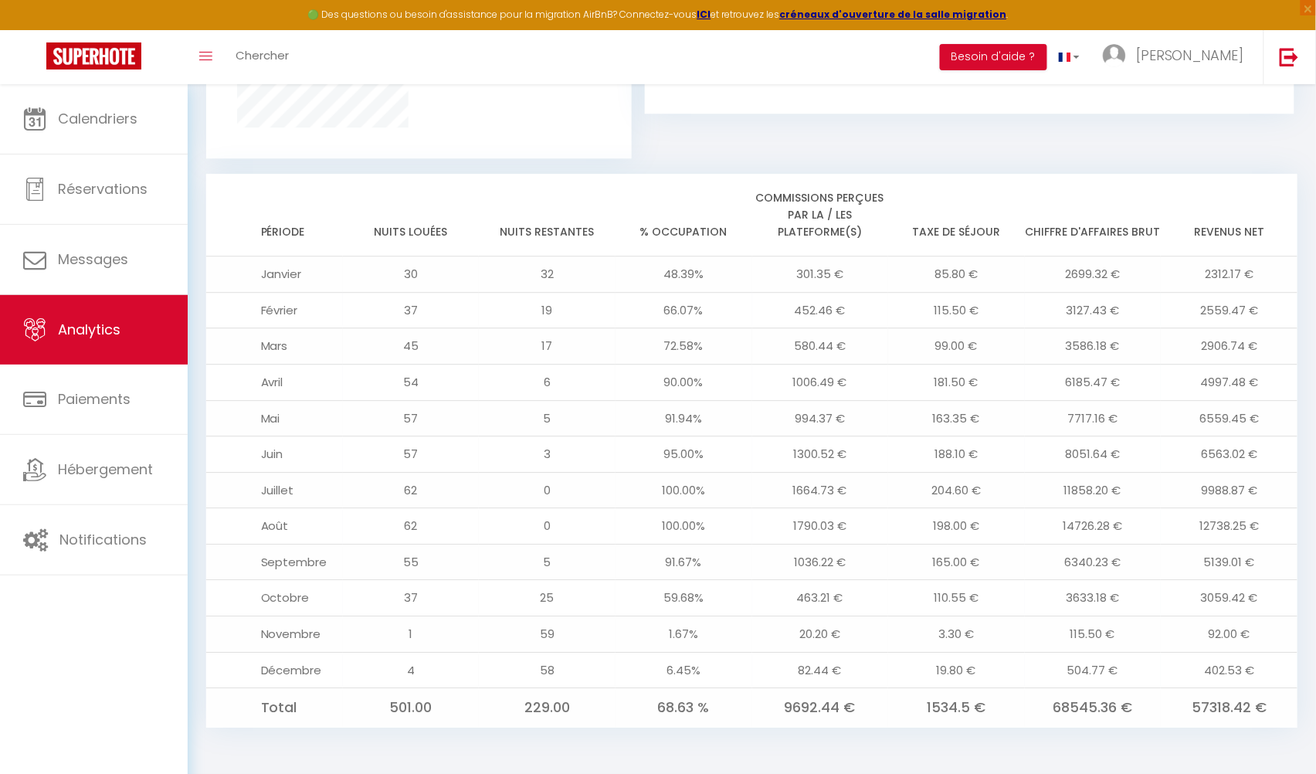
scroll to position [1228, 0]
drag, startPoint x: 1194, startPoint y: 713, endPoint x: 1258, endPoint y: 703, distance: 64.9
click at [1258, 703] on td "57318.42 €" at bounding box center [1229, 707] width 137 height 39
drag, startPoint x: 1200, startPoint y: 599, endPoint x: 1218, endPoint y: 601, distance: 17.9
click at [1218, 601] on td "3059.42 €" at bounding box center [1229, 598] width 137 height 36
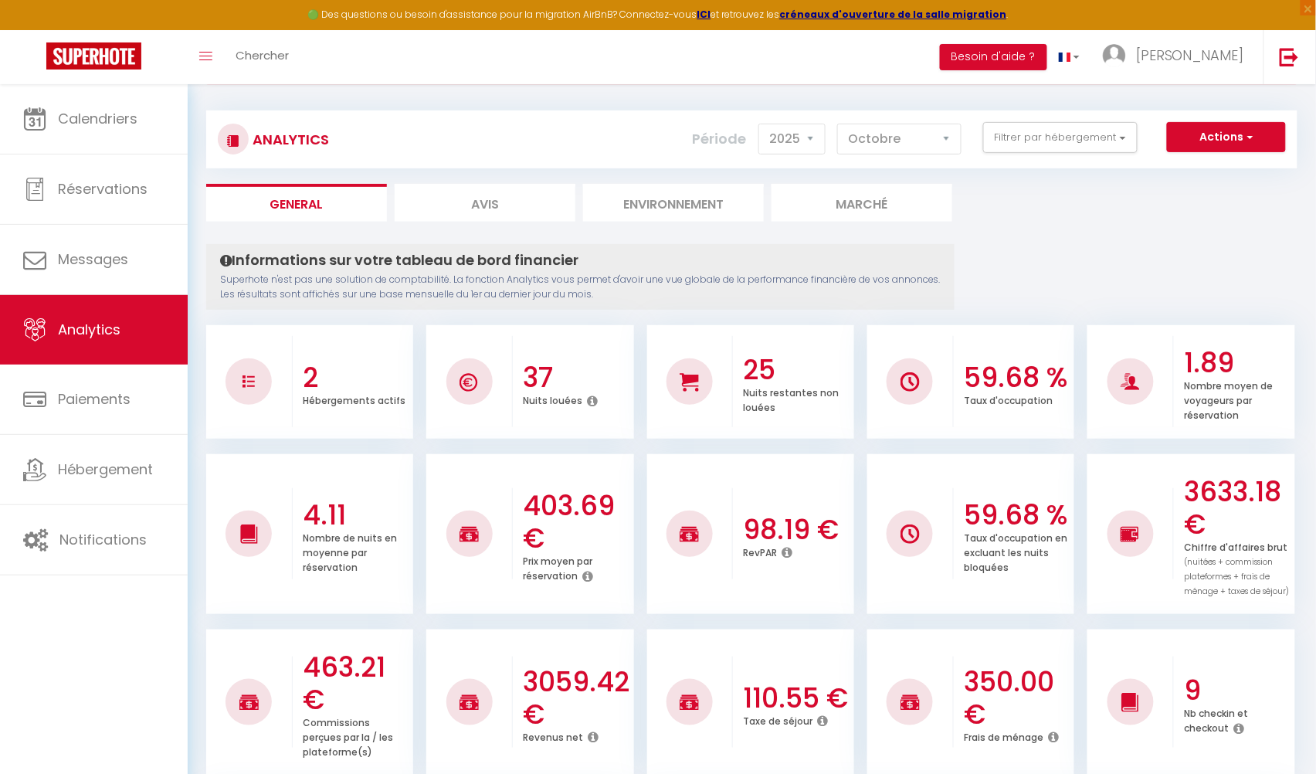
scroll to position [78, 0]
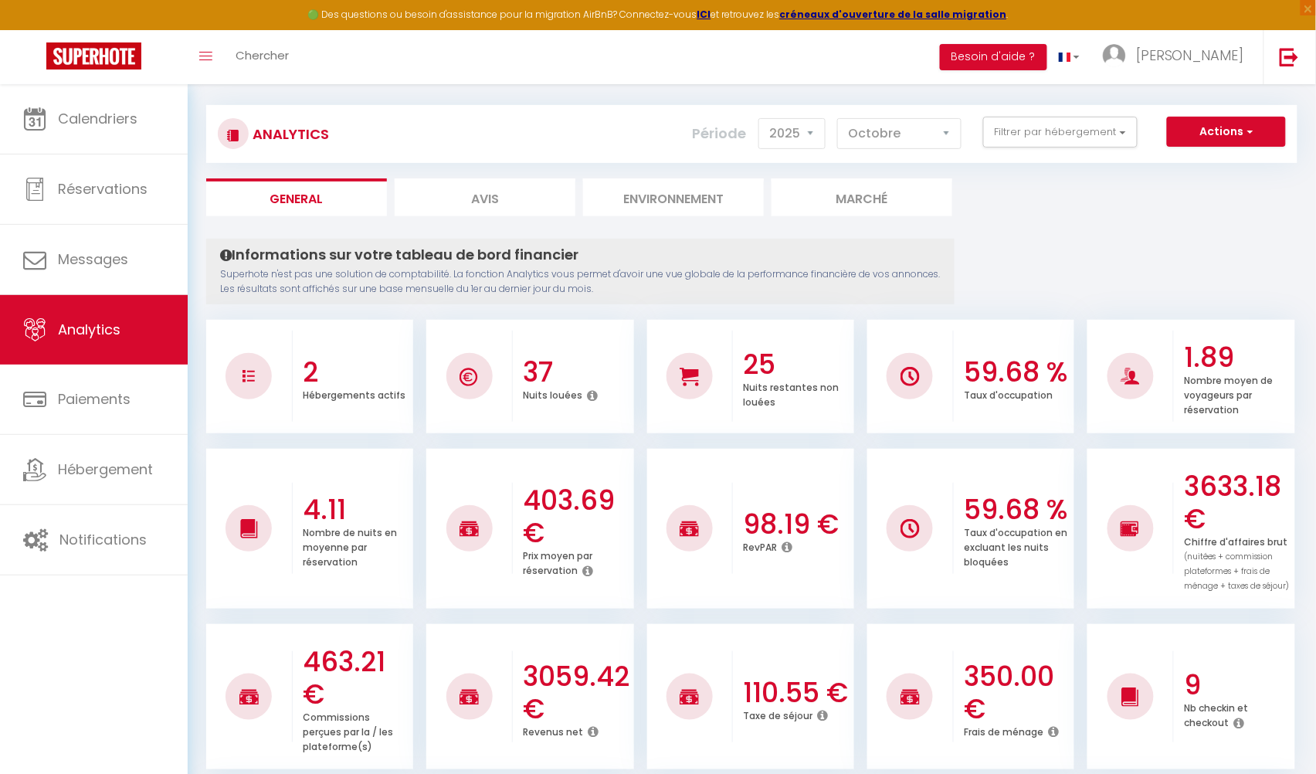
click at [508, 215] on li "Avis" at bounding box center [485, 197] width 181 height 38
select select "2025"
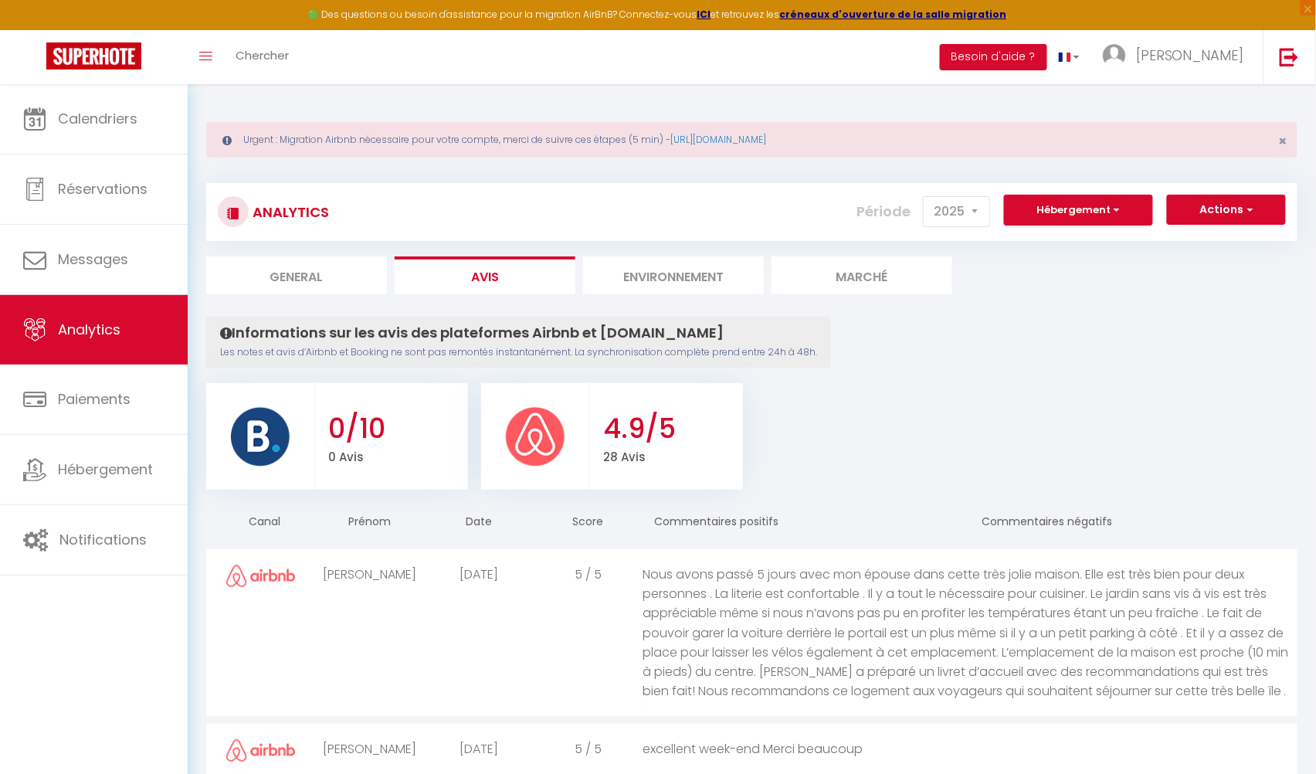
click at [650, 270] on li "Environnement" at bounding box center [673, 275] width 181 height 38
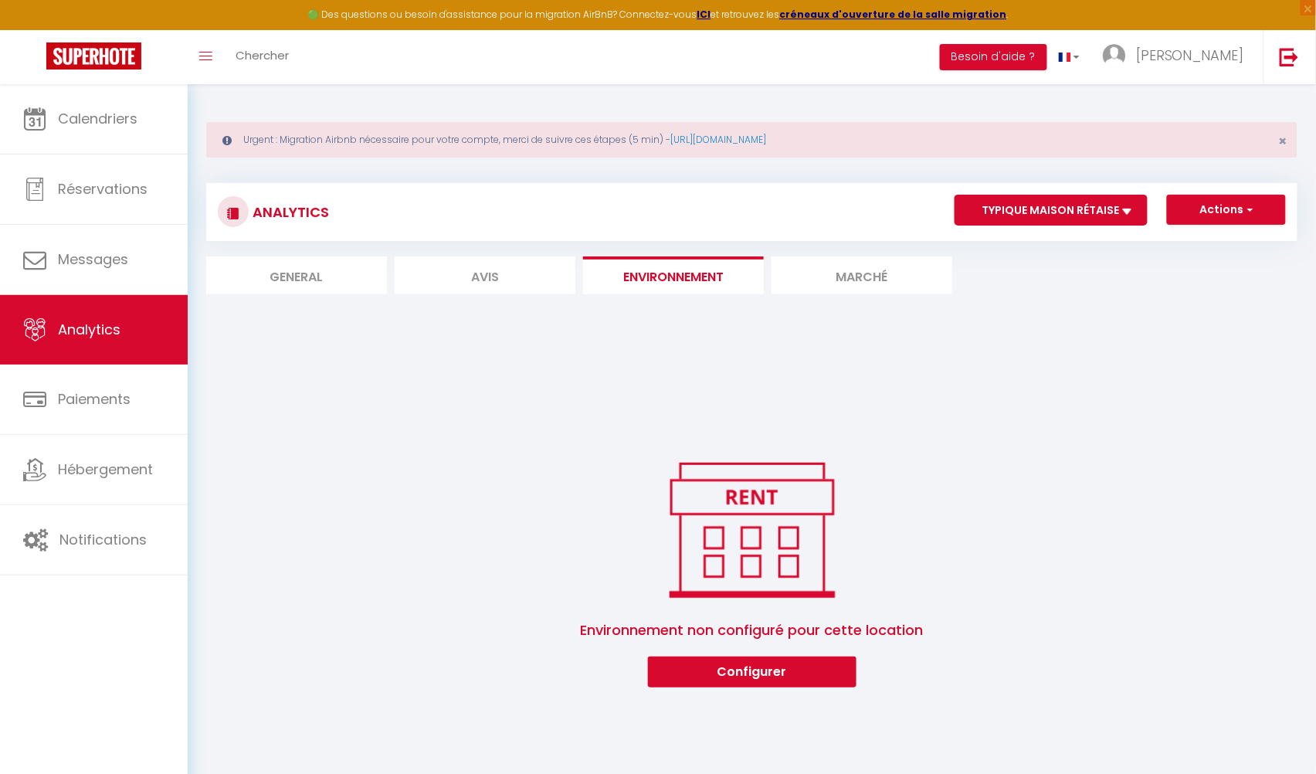
click at [842, 274] on li "Marché" at bounding box center [862, 275] width 181 height 38
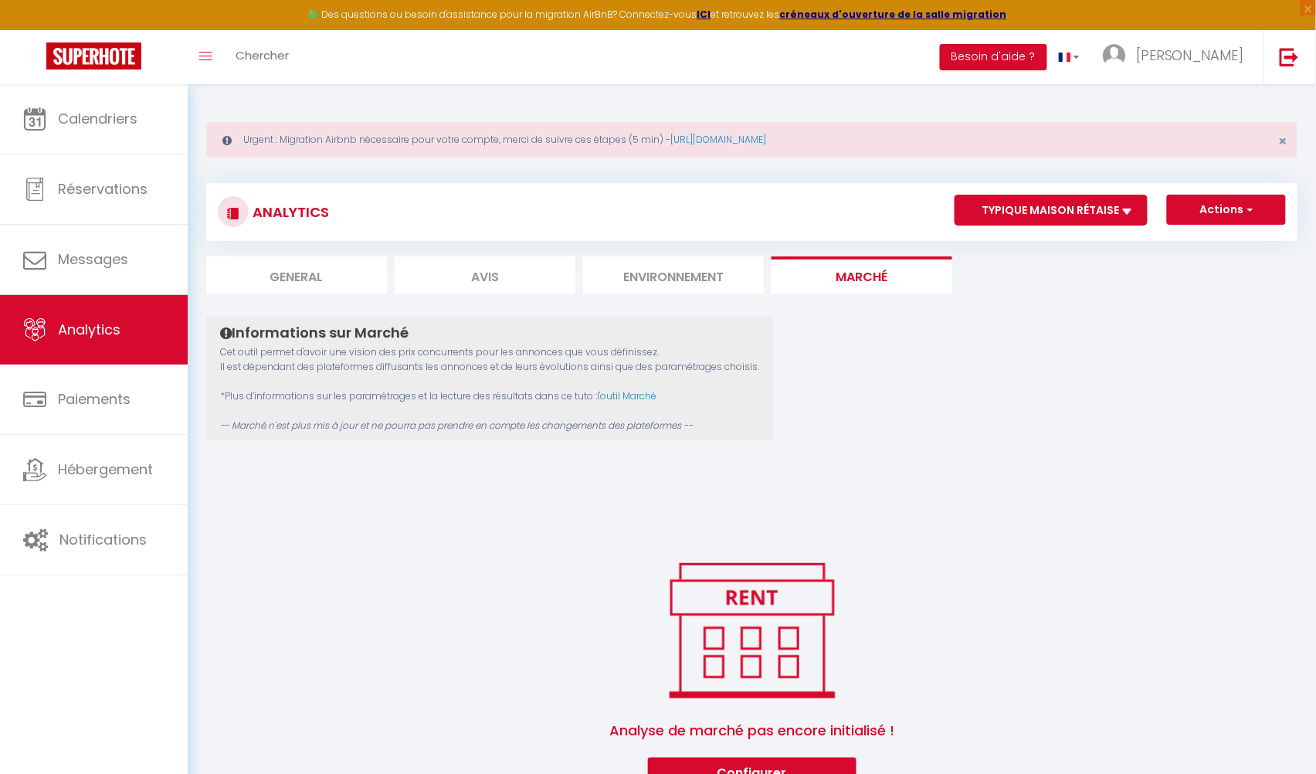
click at [317, 264] on li "General" at bounding box center [296, 275] width 181 height 38
select select "2025"
select select "9"
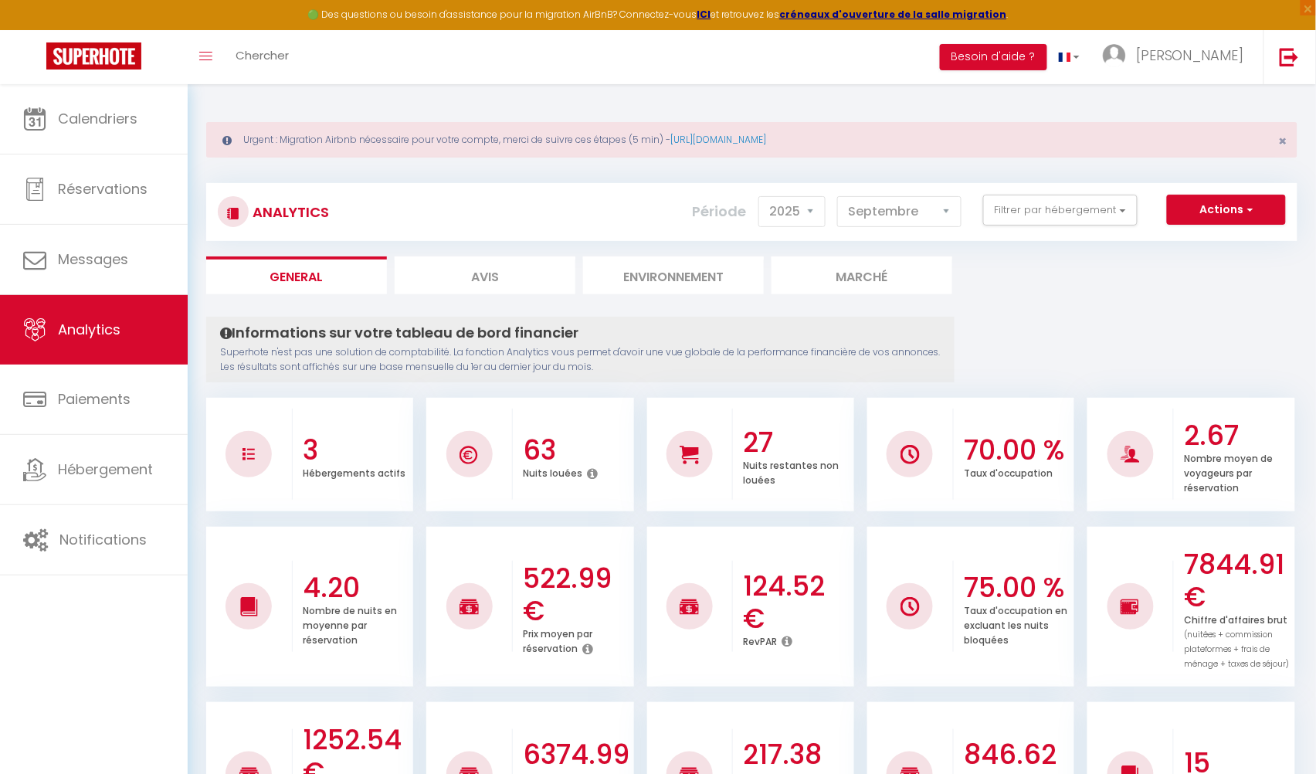
click at [495, 272] on li "Avis" at bounding box center [485, 275] width 181 height 38
select select "2025"
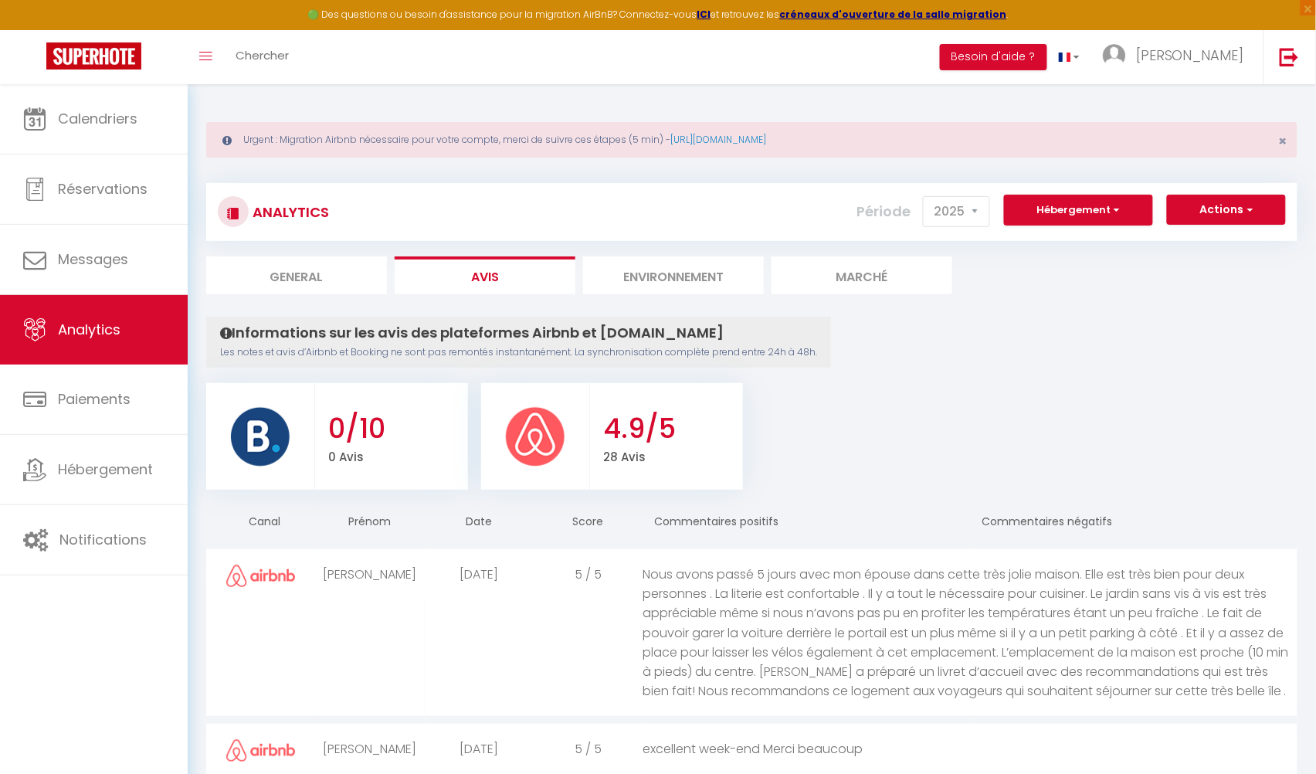
click at [348, 428] on h3 "0/10" at bounding box center [396, 429] width 136 height 32
